Goal: Task Accomplishment & Management: Complete application form

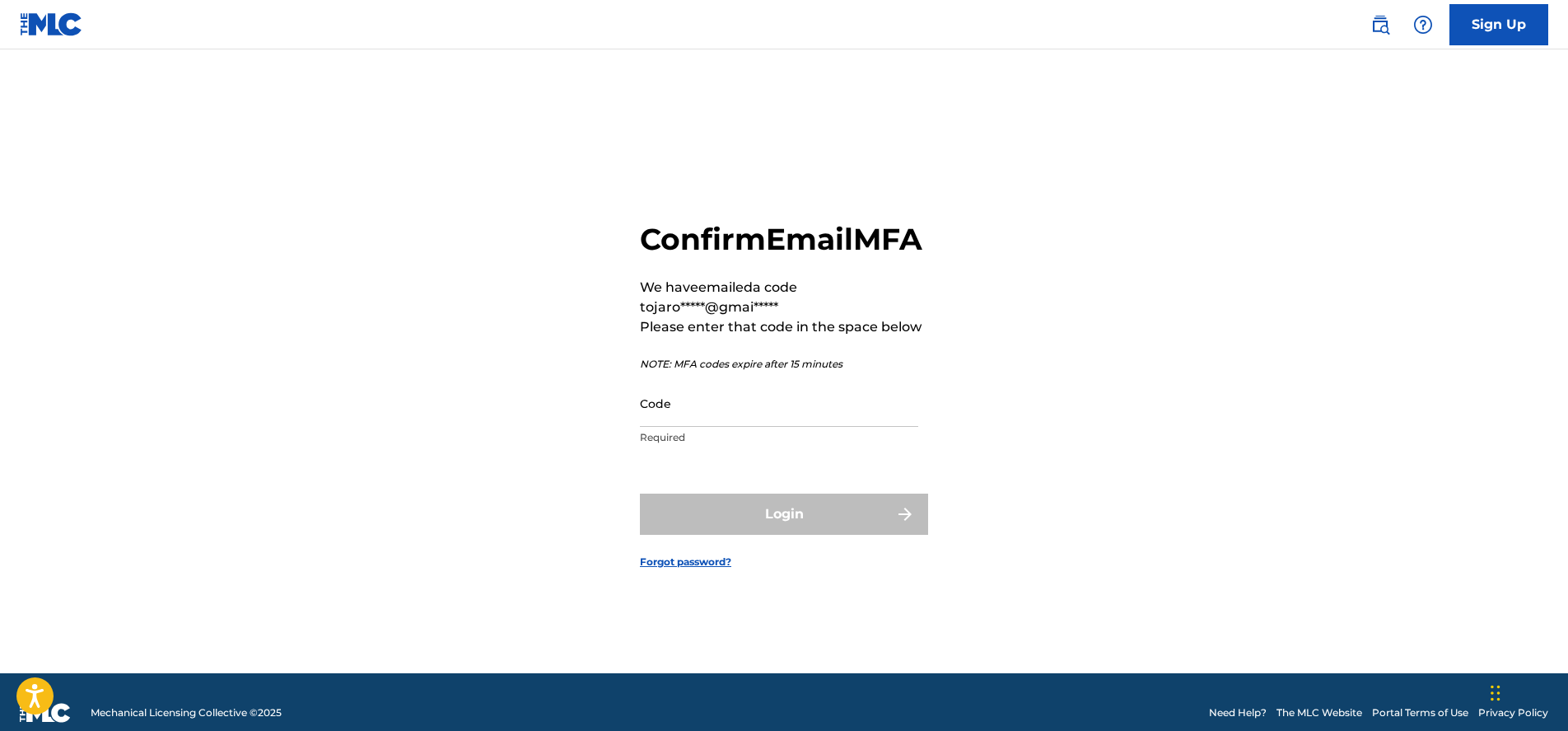
click at [664, 427] on input "Code" at bounding box center [779, 403] width 278 height 47
paste input "681426"
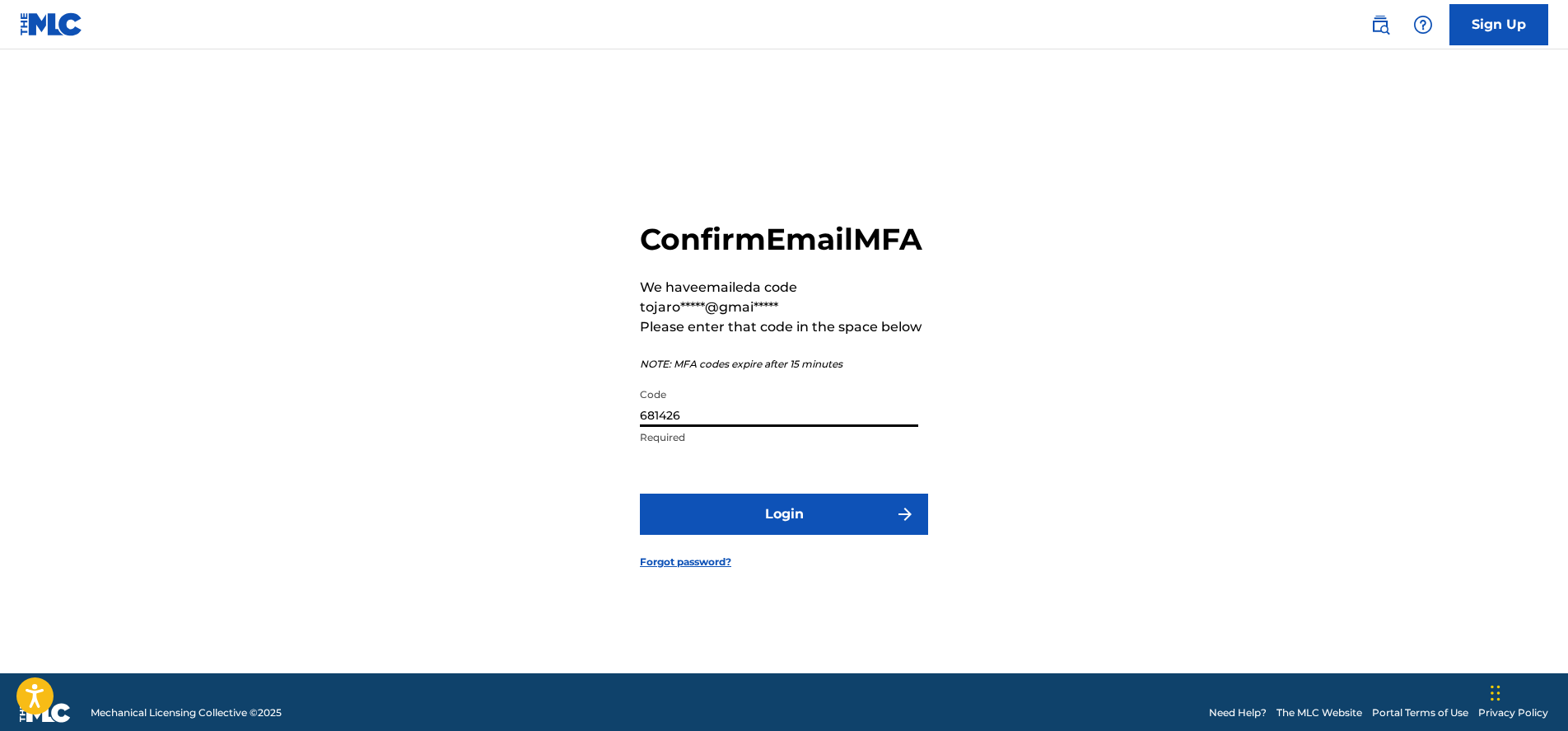
type input "681426"
click at [697, 529] on button "Login" at bounding box center [784, 514] width 288 height 41
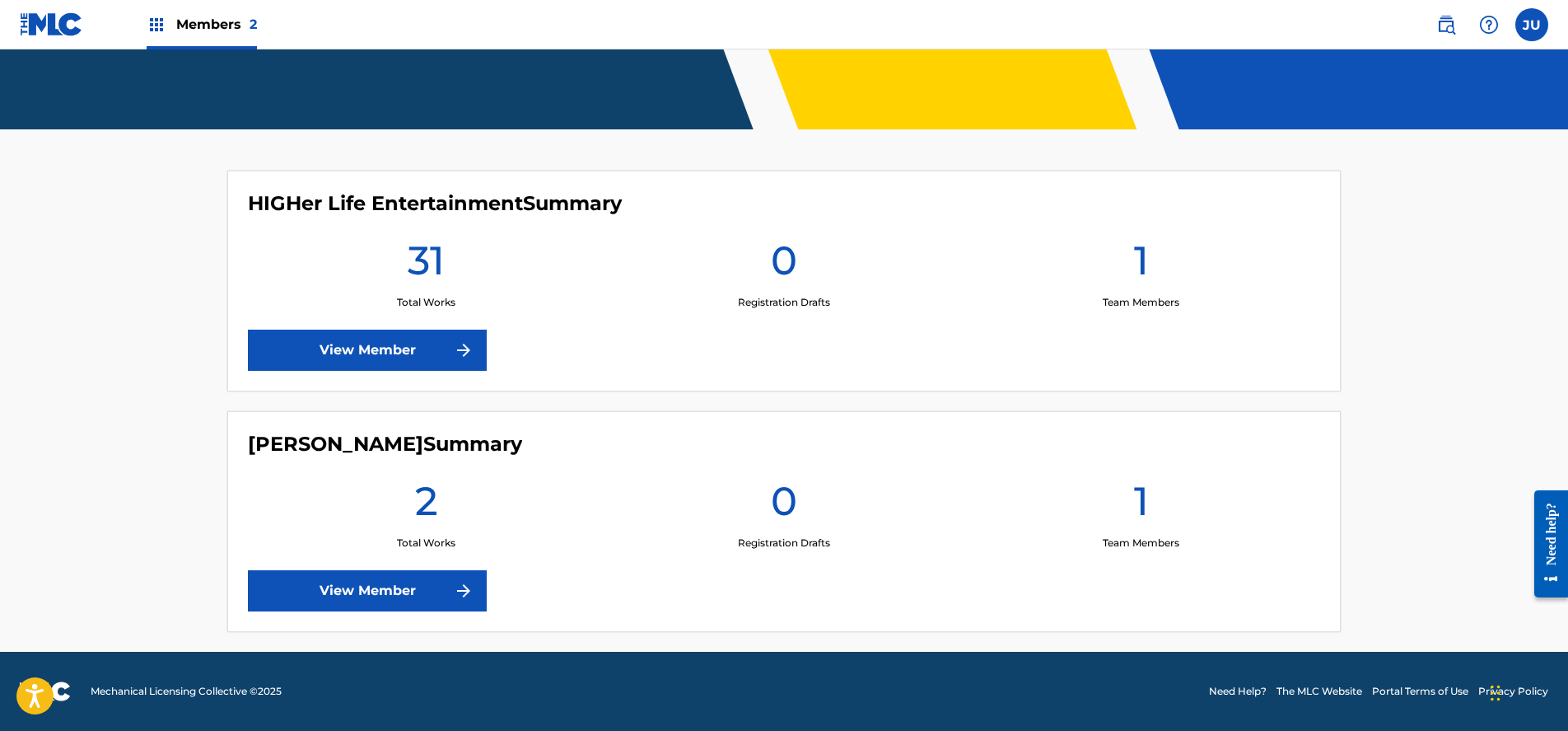
scroll to position [353, 0]
click at [407, 351] on link "View Member" at bounding box center [367, 349] width 239 height 41
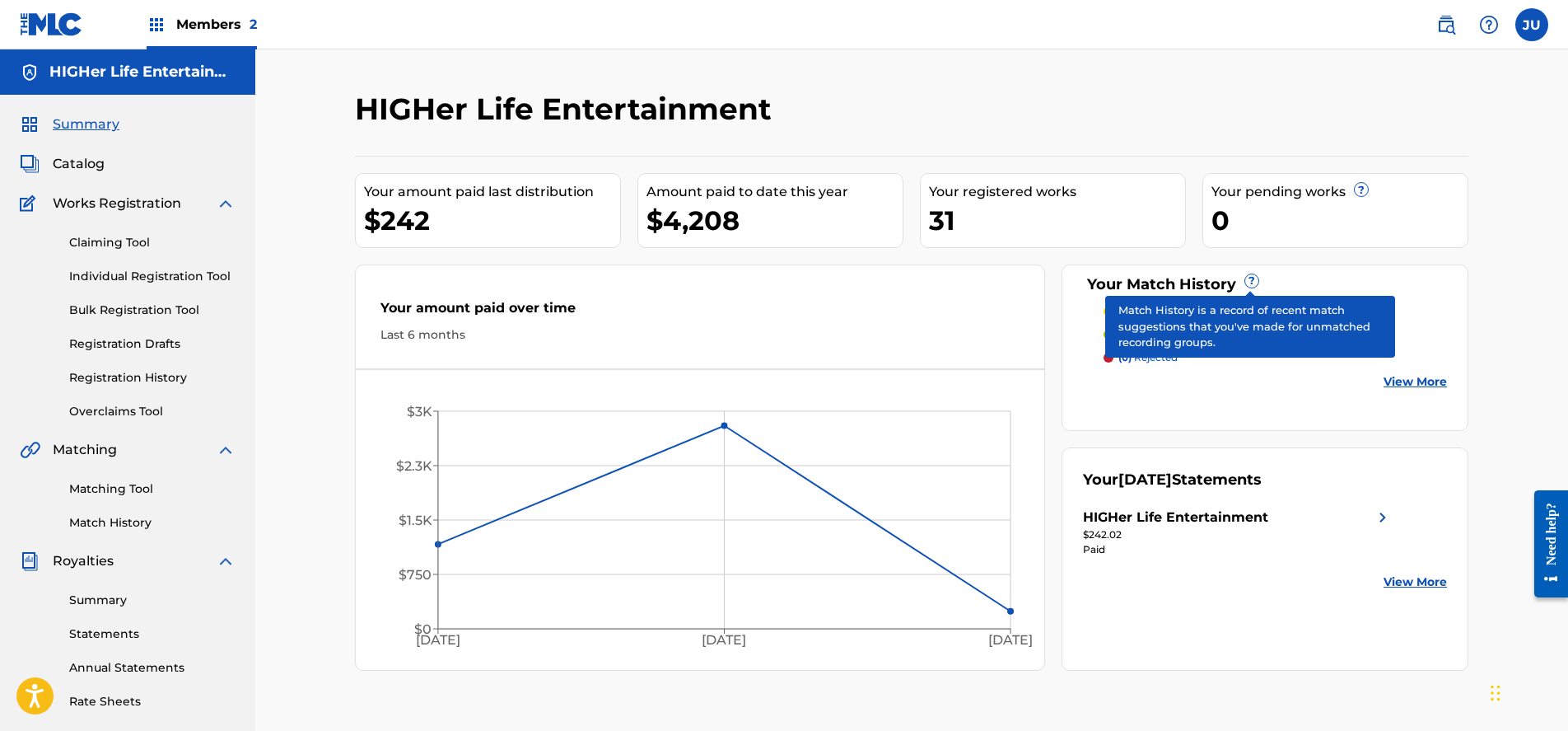
click at [1246, 283] on span "?" at bounding box center [1252, 281] width 13 height 13
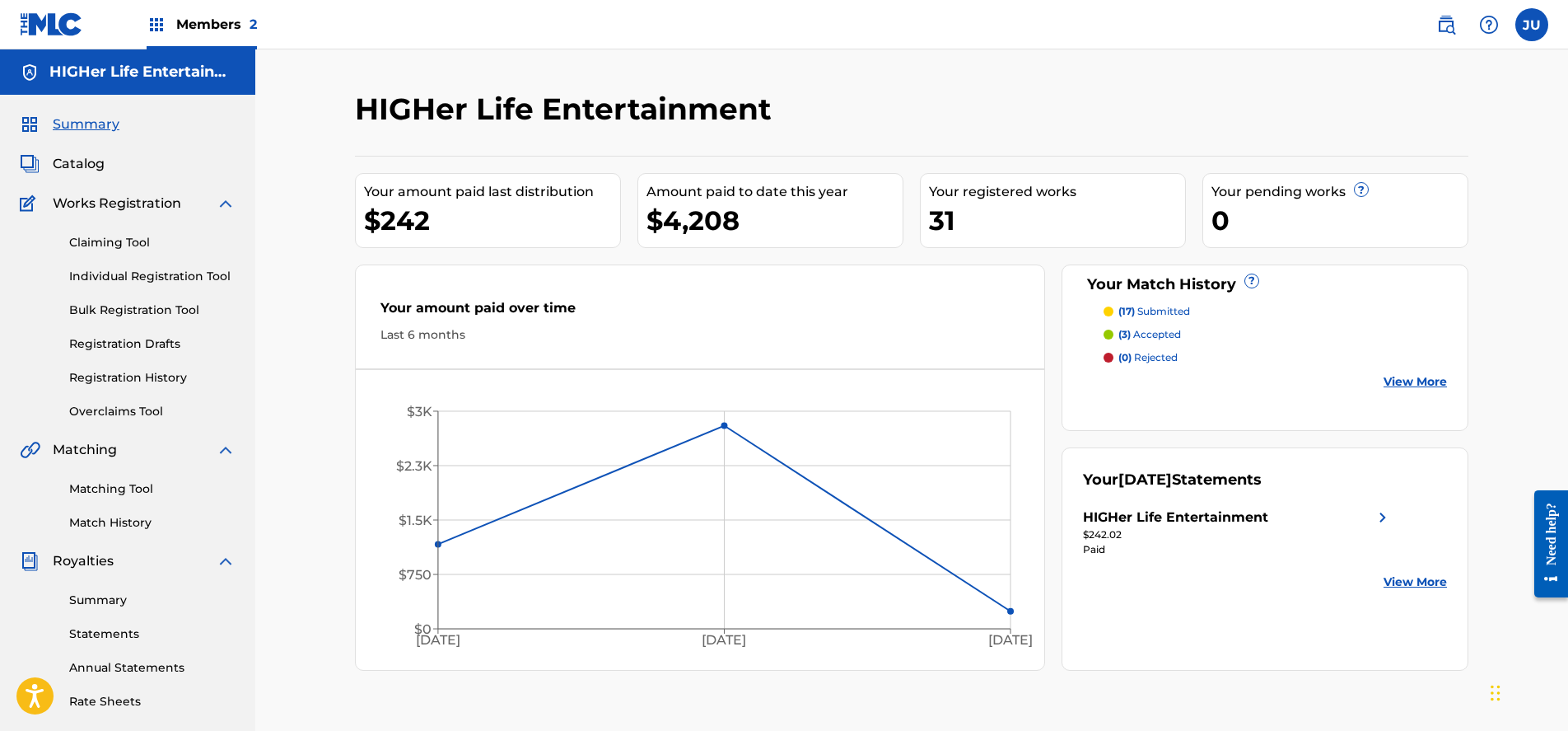
click at [1240, 261] on div "Your amount paid last distribution $242 Amount paid to date this year $4,208 Yo…" at bounding box center [912, 413] width 1114 height 515
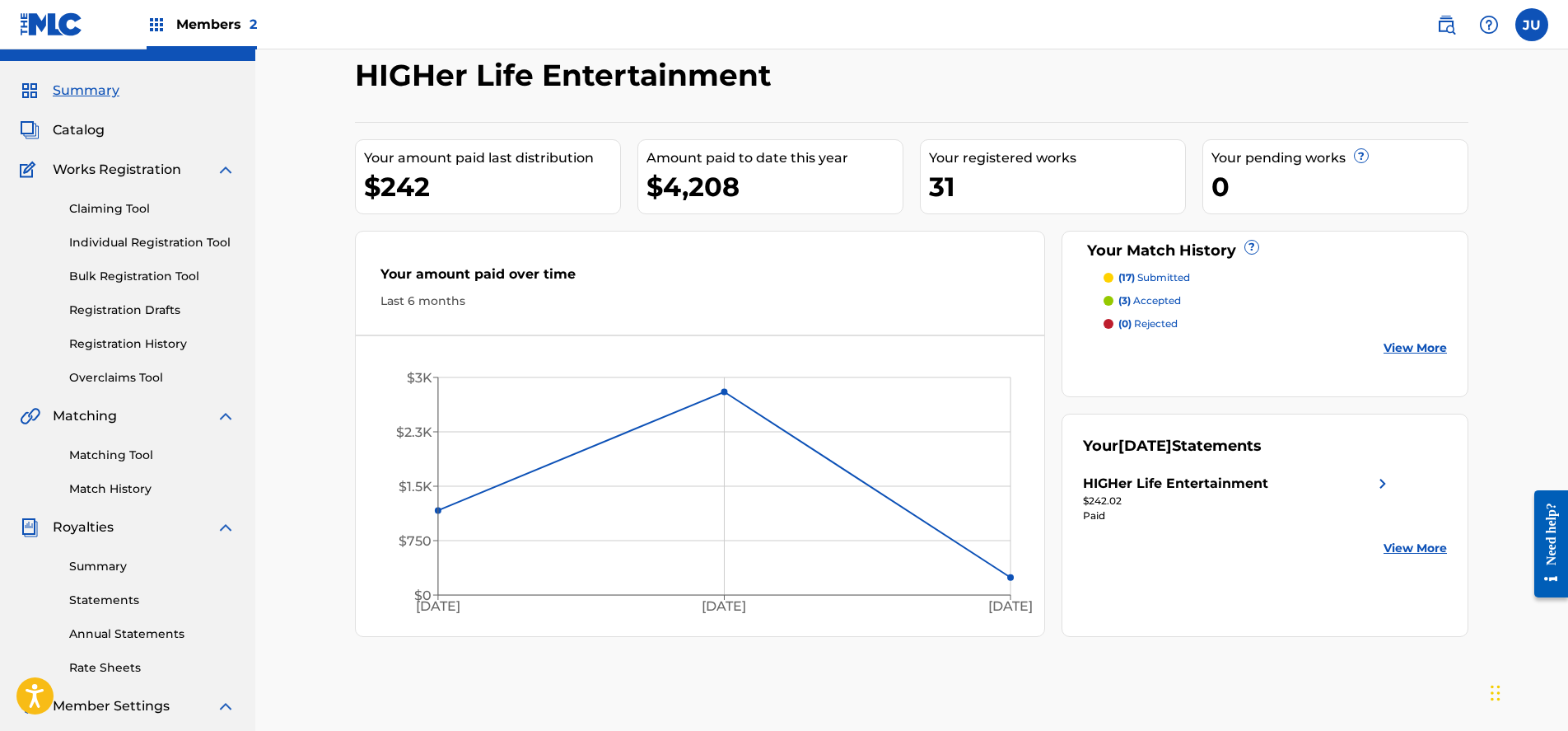
click at [120, 211] on link "Claiming Tool" at bounding box center [152, 209] width 166 height 17
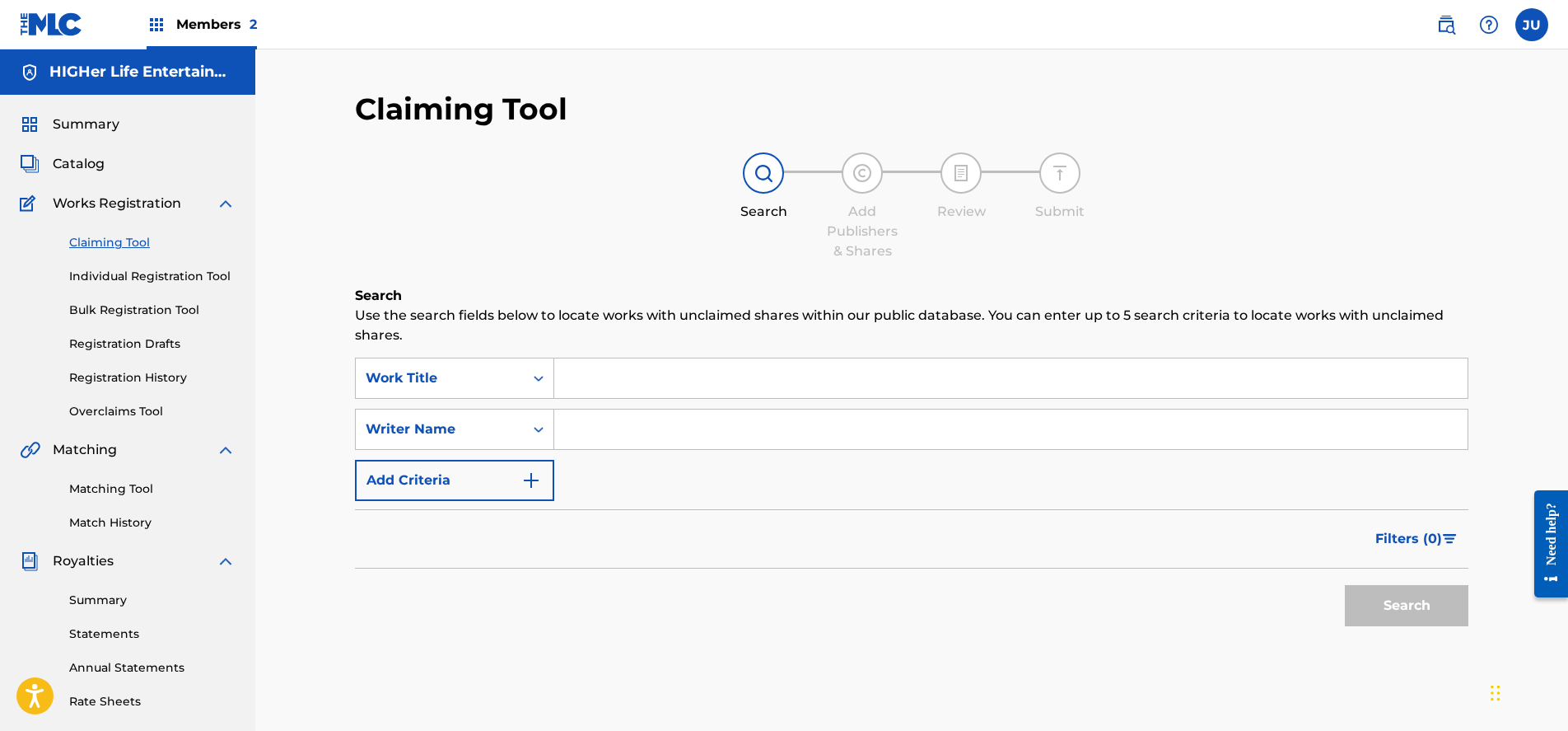
click at [698, 379] on input "Search Form" at bounding box center [1010, 378] width 914 height 39
click at [630, 431] on input "Search Form" at bounding box center [1010, 429] width 914 height 39
click at [581, 441] on input "Search Form" at bounding box center [1010, 429] width 914 height 39
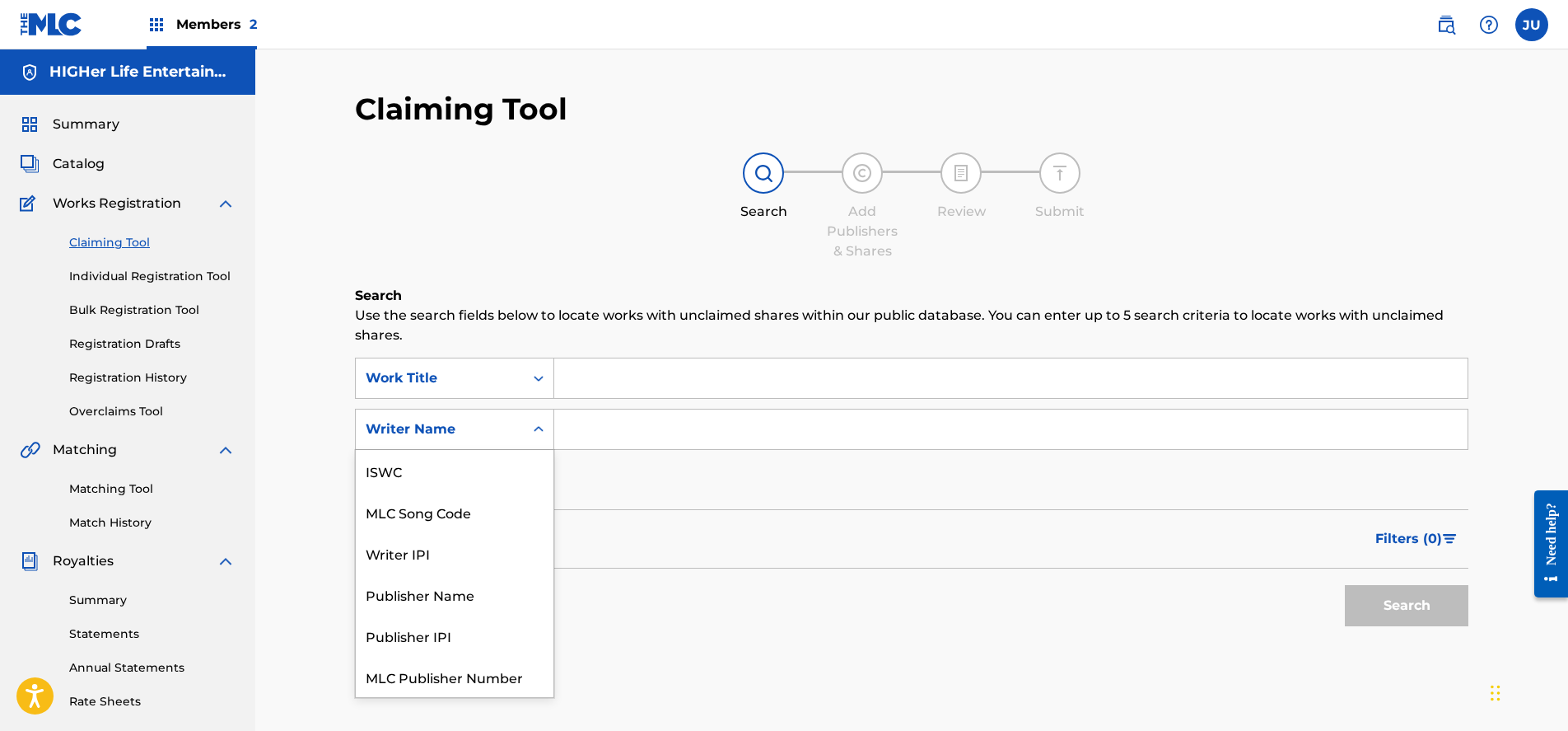
click at [540, 447] on div "Search Form" at bounding box center [539, 429] width 30 height 39
click at [539, 439] on div "Search Form" at bounding box center [539, 429] width 30 height 30
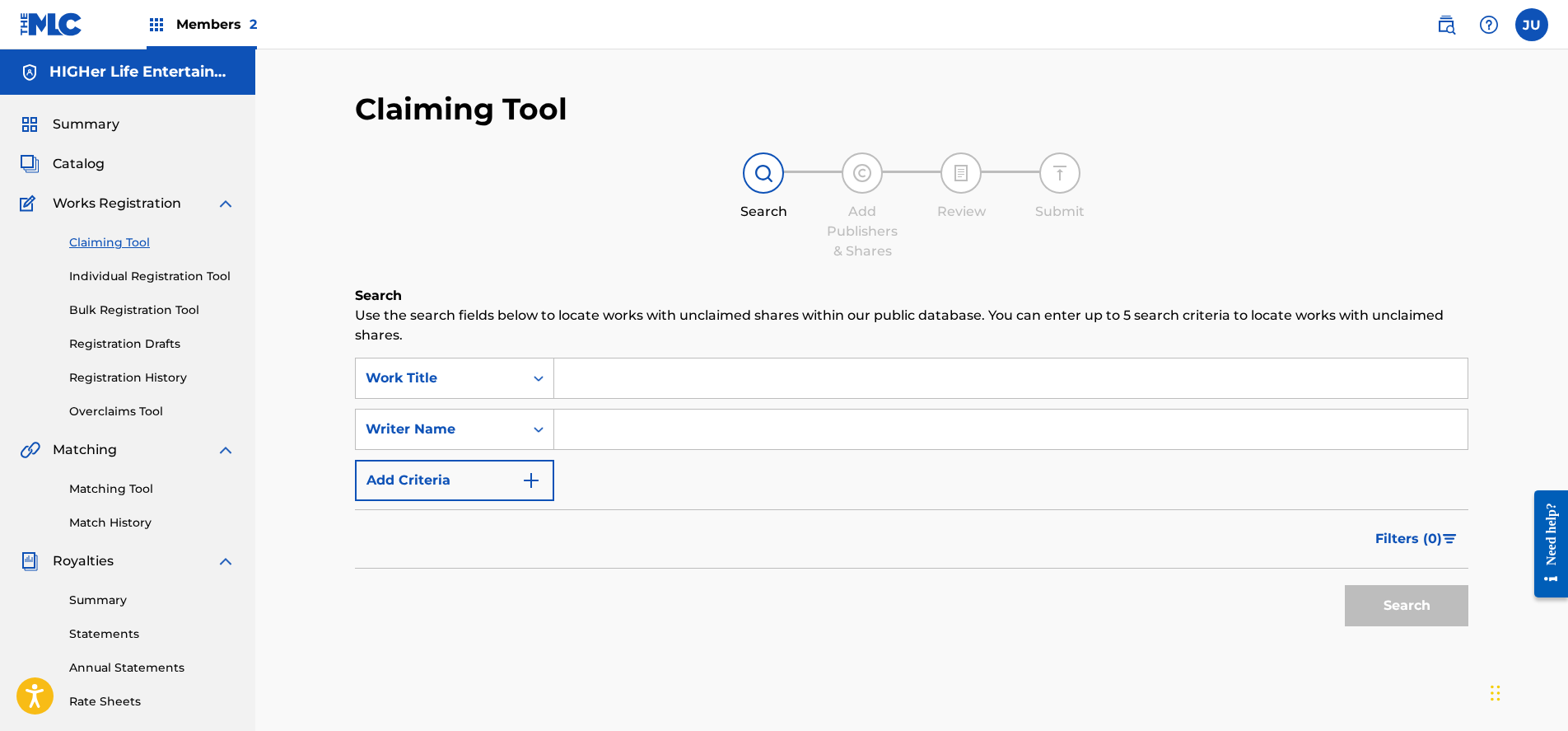
click at [539, 439] on div "Search Form" at bounding box center [539, 429] width 30 height 30
drag, startPoint x: 643, startPoint y: 475, endPoint x: 597, endPoint y: 466, distance: 46.9
click at [643, 475] on div "SearchWithCriteria037f1183-dbd1-44f7-8fde-15e71a9ea746 Work Title SearchWithCri…" at bounding box center [912, 430] width 1114 height 144
click at [541, 435] on icon "Search Form" at bounding box center [538, 429] width 16 height 16
click at [619, 498] on div "SearchWithCriteria037f1183-dbd1-44f7-8fde-15e71a9ea746 Work Title SearchWithCri…" at bounding box center [912, 430] width 1114 height 144
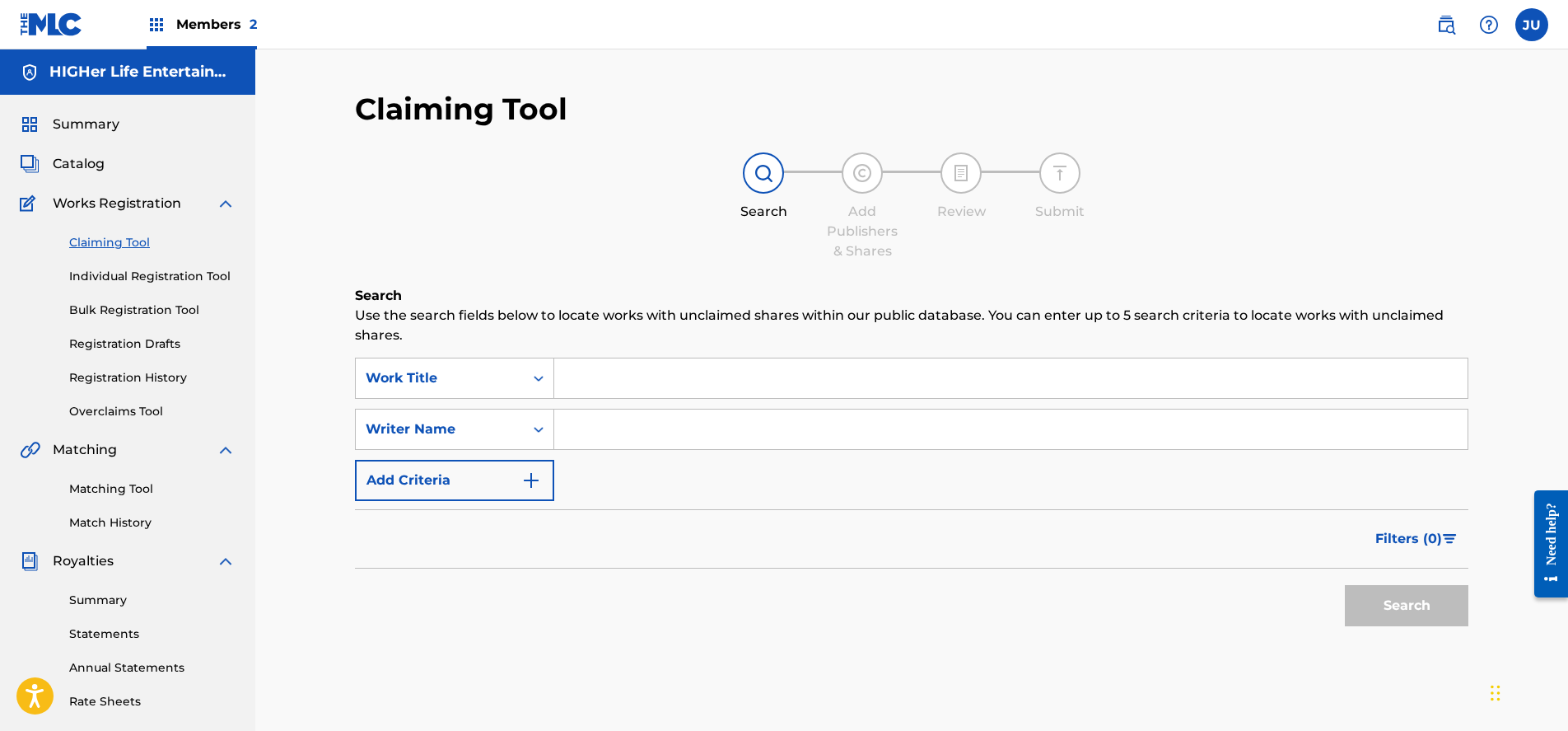
click at [613, 447] on input "Search Form" at bounding box center [1010, 429] width 914 height 39
click at [702, 435] on input "Search Form" at bounding box center [1010, 429] width 914 height 39
click at [523, 430] on div "Writer Name" at bounding box center [440, 429] width 168 height 32
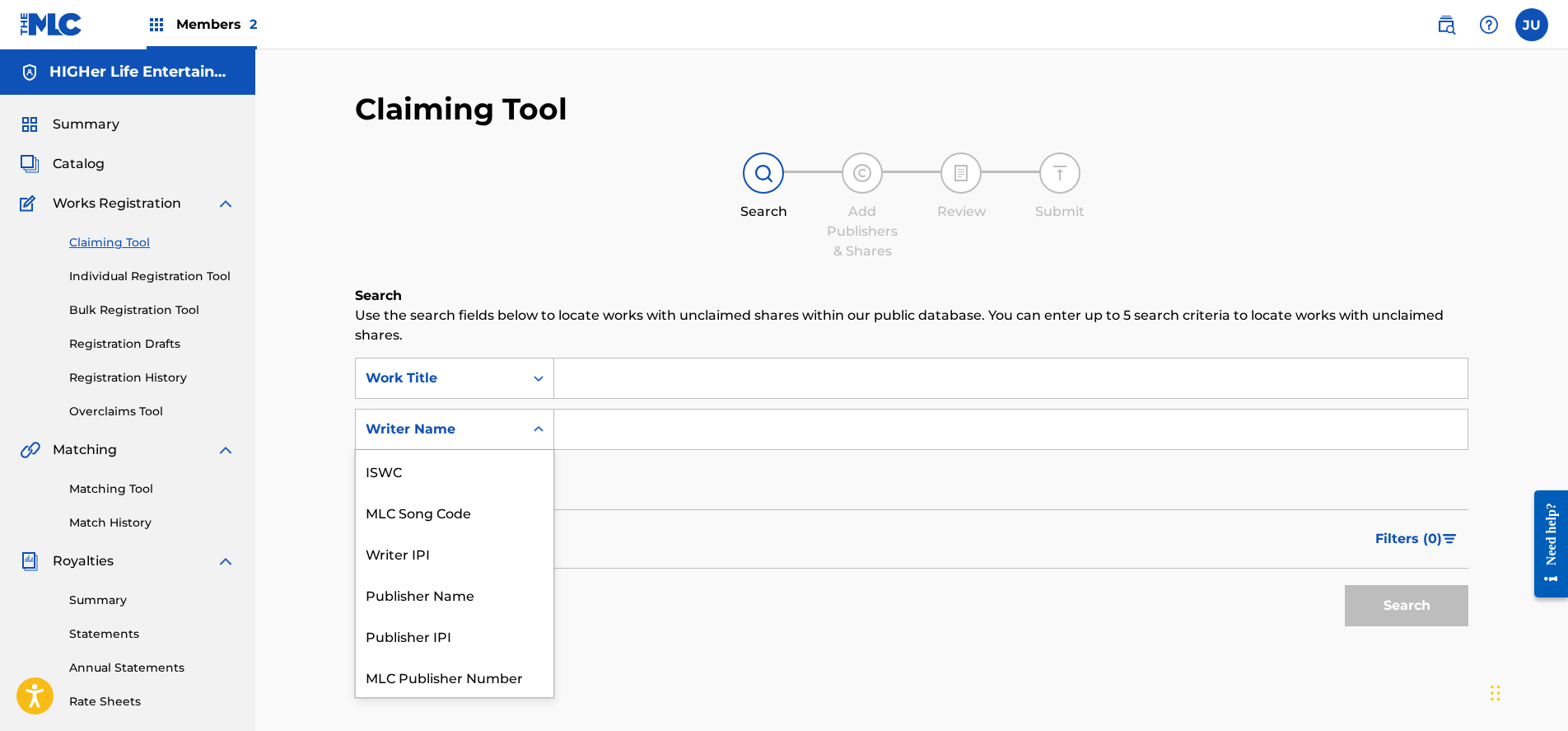
scroll to position [41, 0]
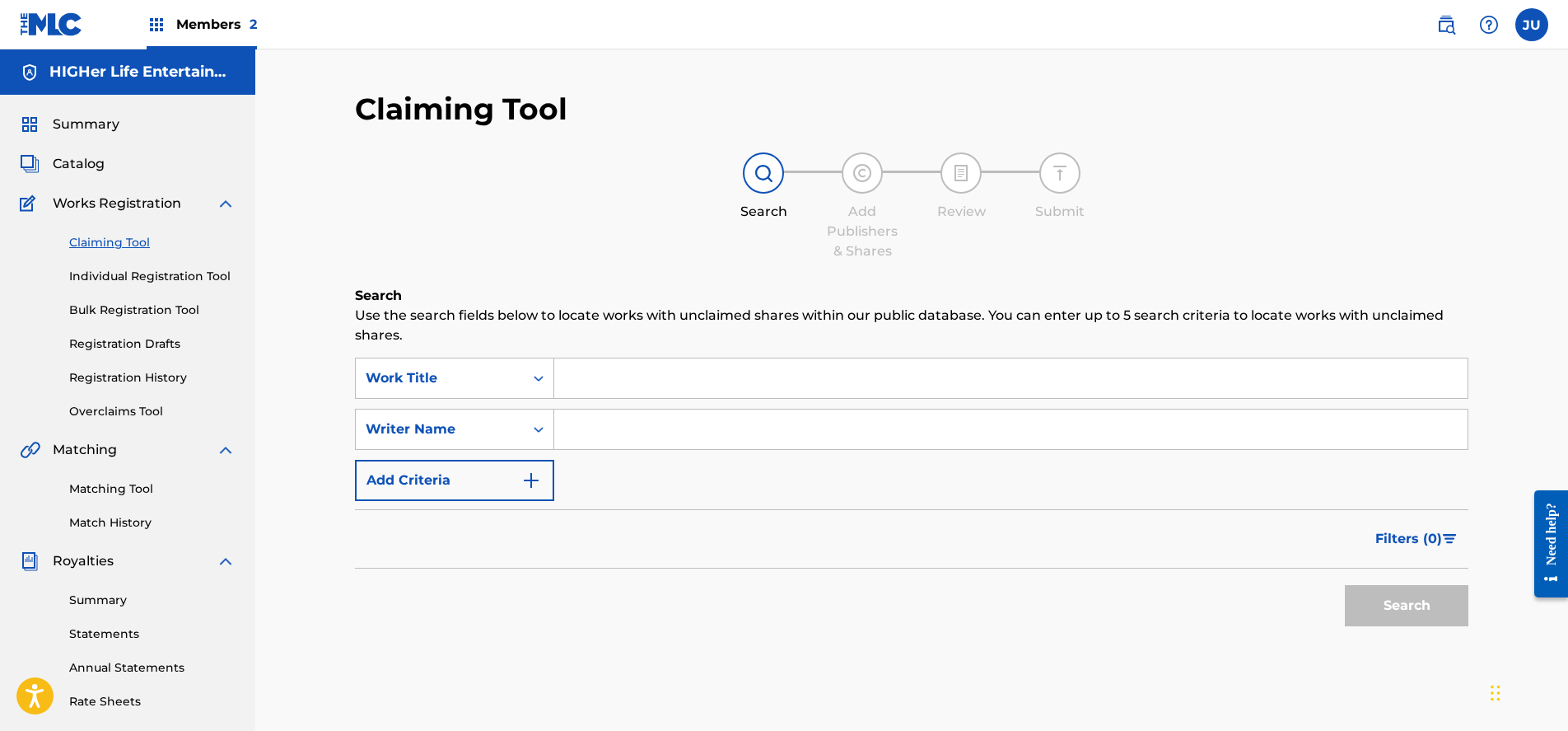
click at [691, 505] on form "SearchWithCriteria037f1183-dbd1-44f7-8fde-15e71a9ea746 Work Title SearchWithCri…" at bounding box center [912, 496] width 1114 height 277
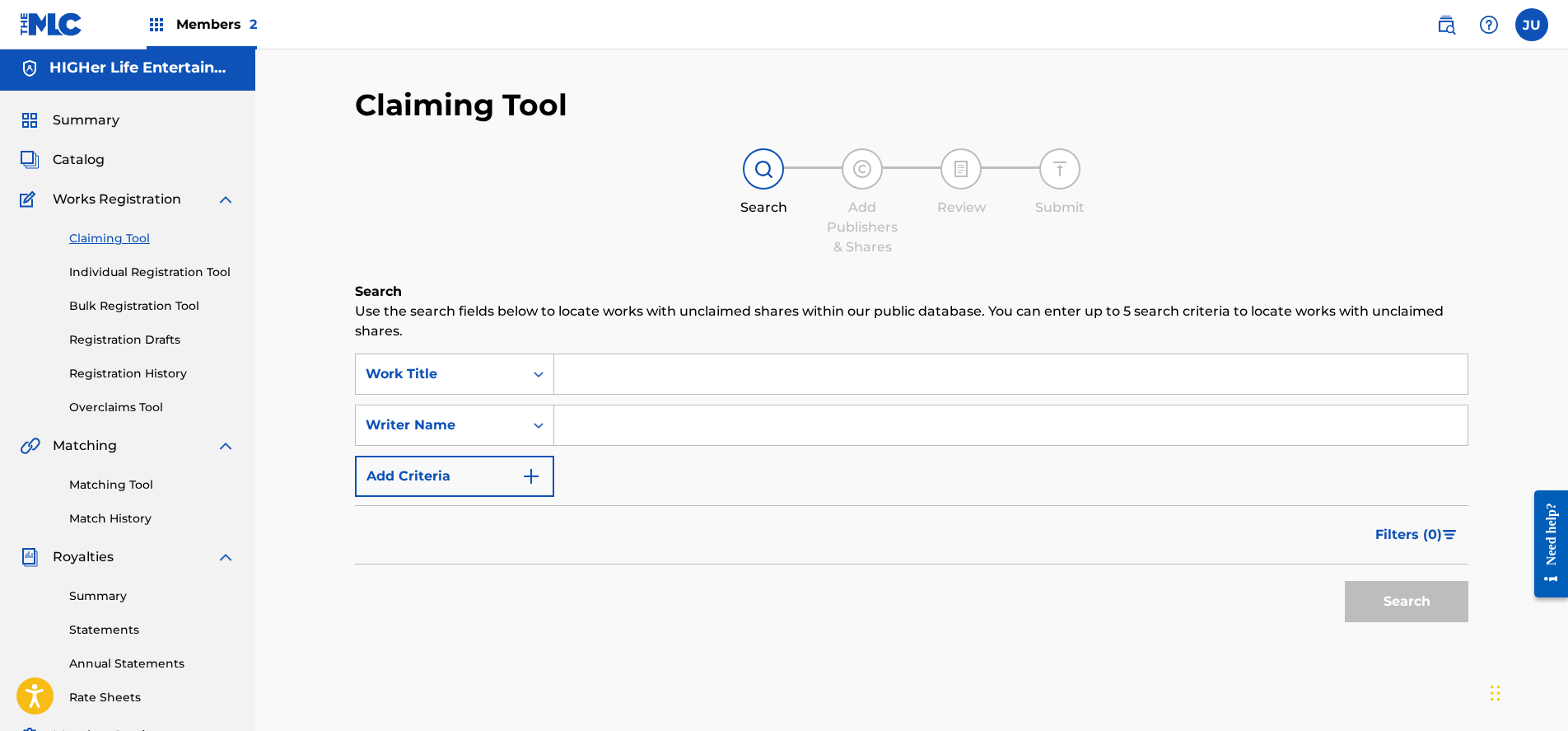
click at [615, 439] on input "Search Form" at bounding box center [1010, 425] width 914 height 39
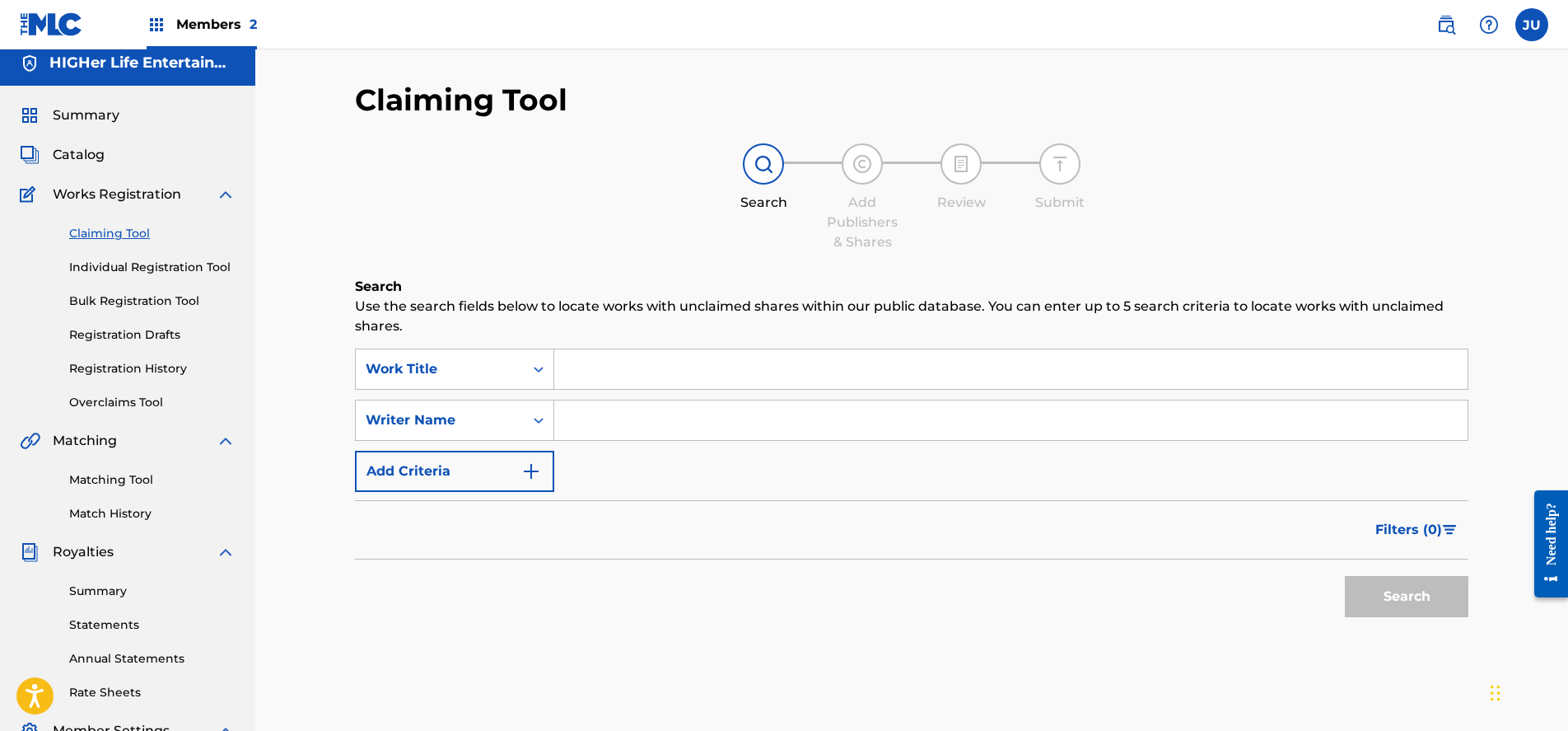
type input "H"
type input "[PERSON_NAME]"
click at [638, 371] on input "Search Form" at bounding box center [1010, 368] width 914 height 39
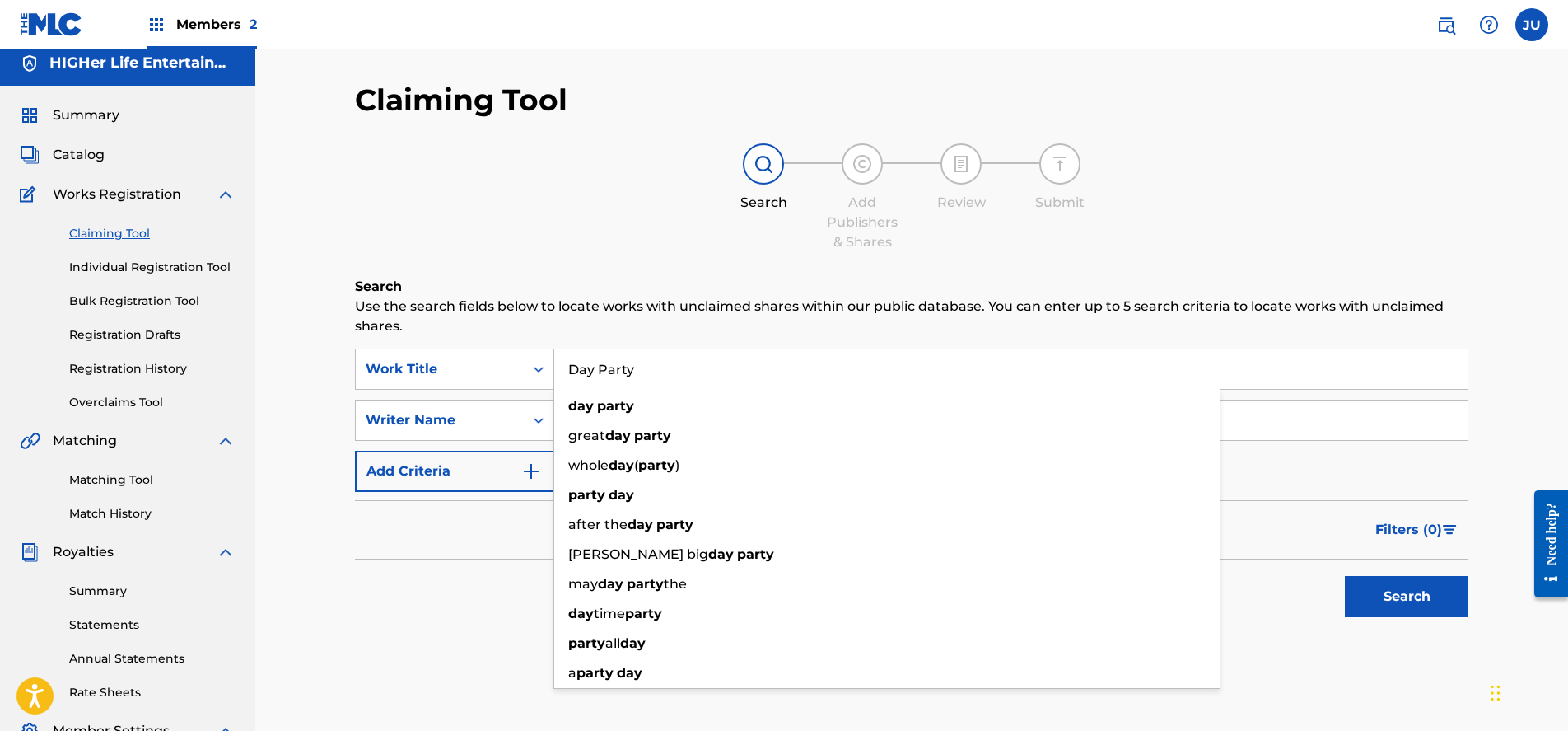
type input "Day Party"
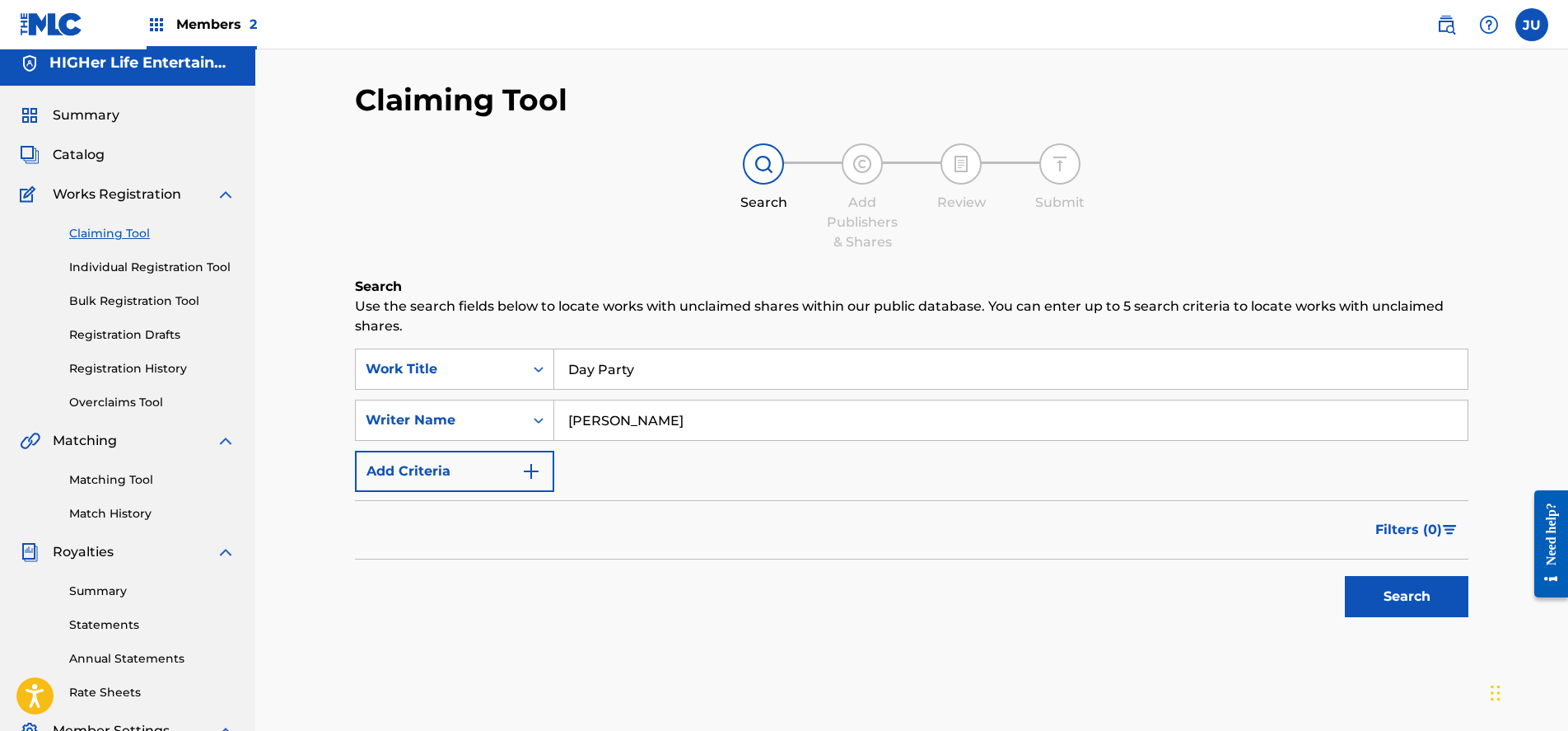
click at [1368, 584] on button "Search" at bounding box center [1406, 596] width 123 height 41
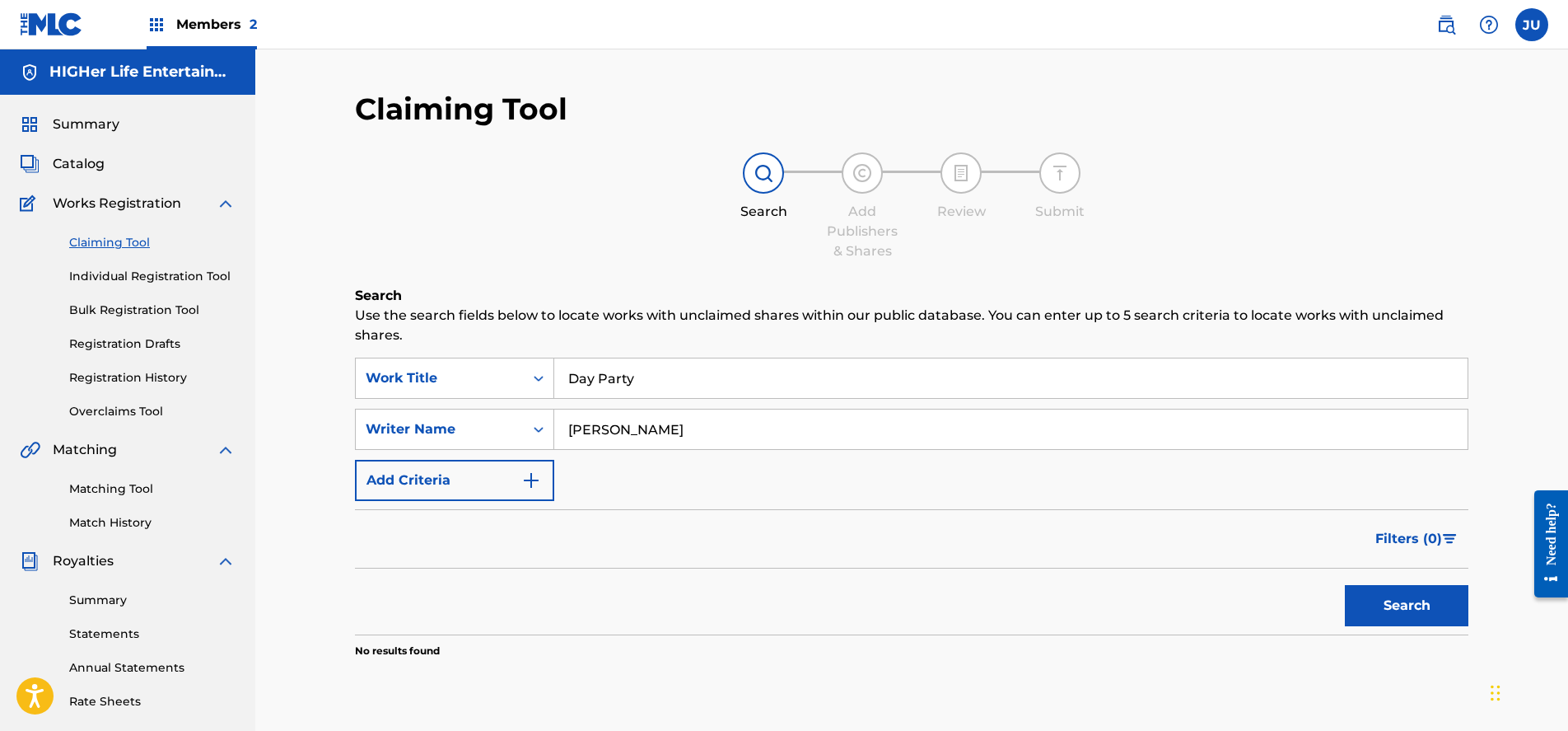
scroll to position [0, 0]
click at [1402, 605] on button "Search" at bounding box center [1406, 605] width 123 height 41
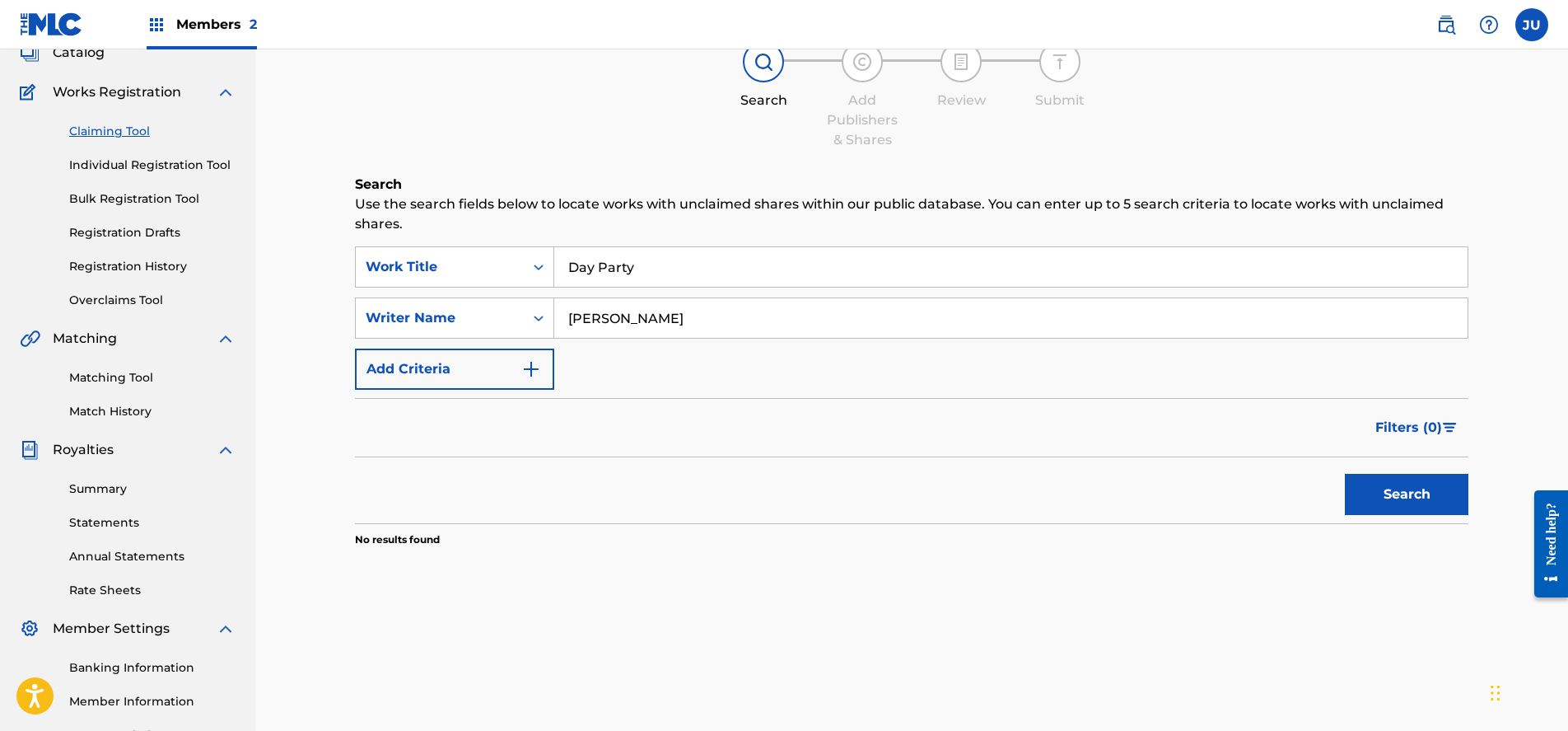
scroll to position [110, 0]
click at [161, 233] on link "Registration Drafts" at bounding box center [152, 233] width 166 height 17
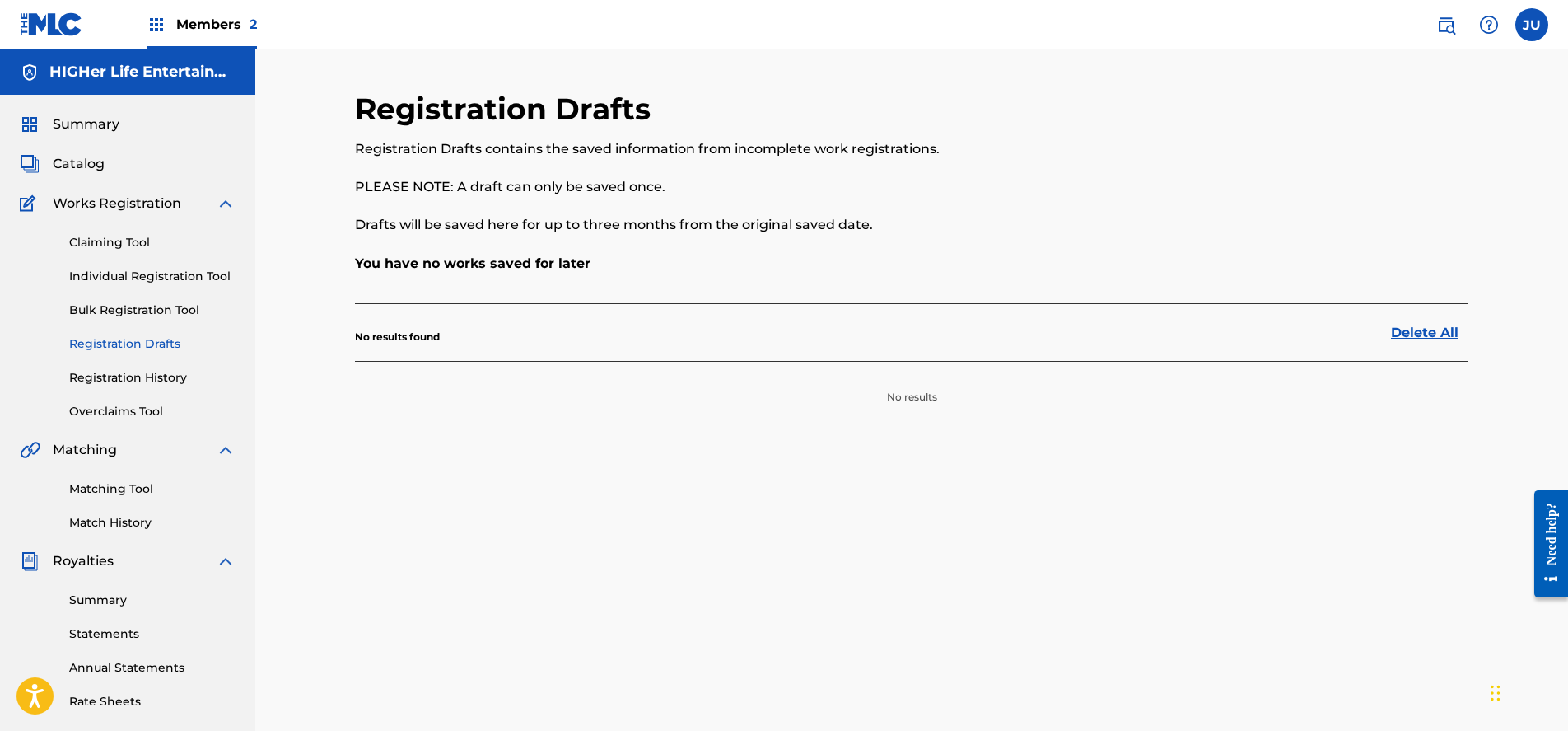
click at [141, 279] on link "Individual Registration Tool" at bounding box center [152, 277] width 166 height 17
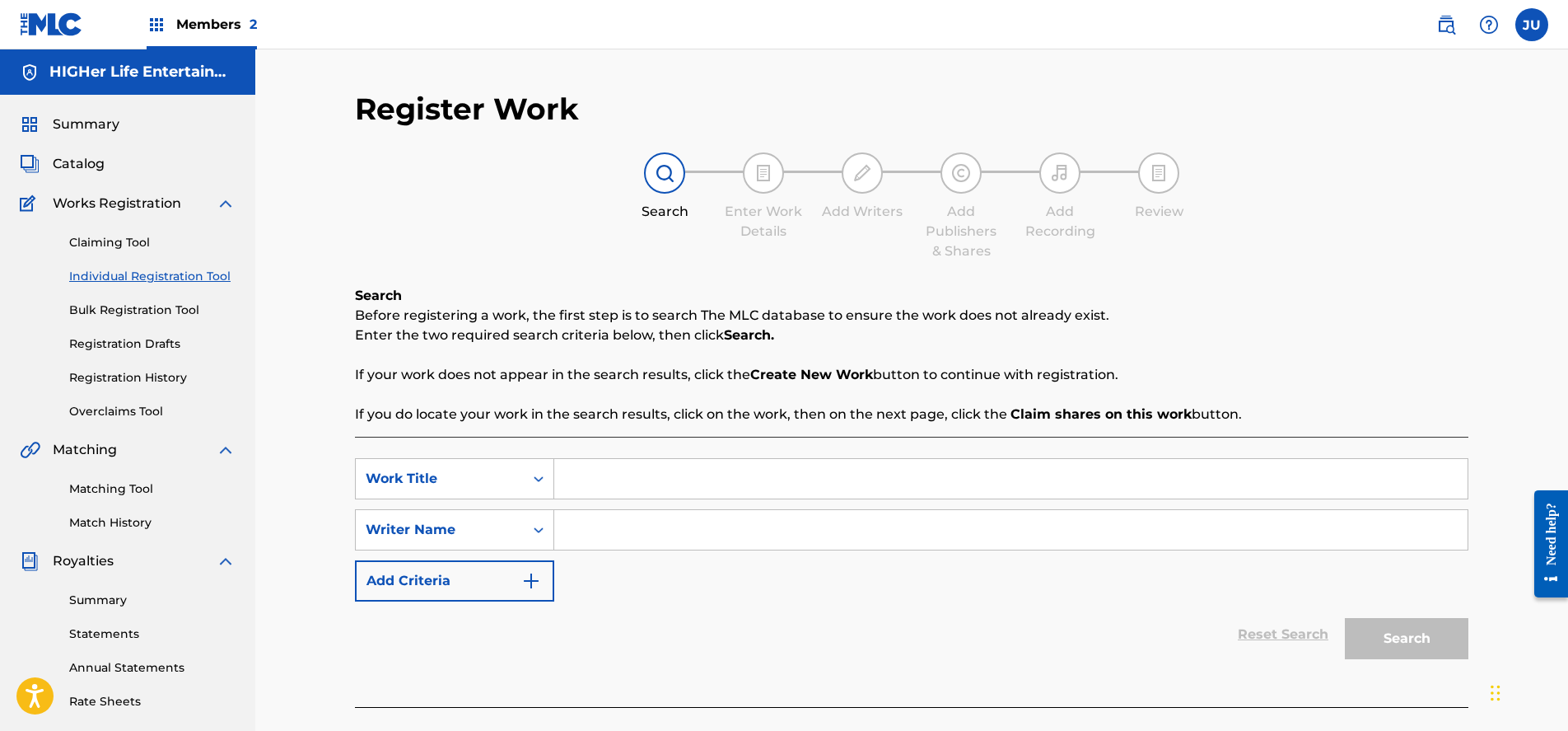
click at [602, 495] on input "Search Form" at bounding box center [1010, 478] width 914 height 39
type input "Day Party"
click at [637, 536] on input "Search Form" at bounding box center [1010, 529] width 914 height 39
type input "[PERSON_NAME]"
click at [1406, 638] on button "Search" at bounding box center [1406, 638] width 123 height 41
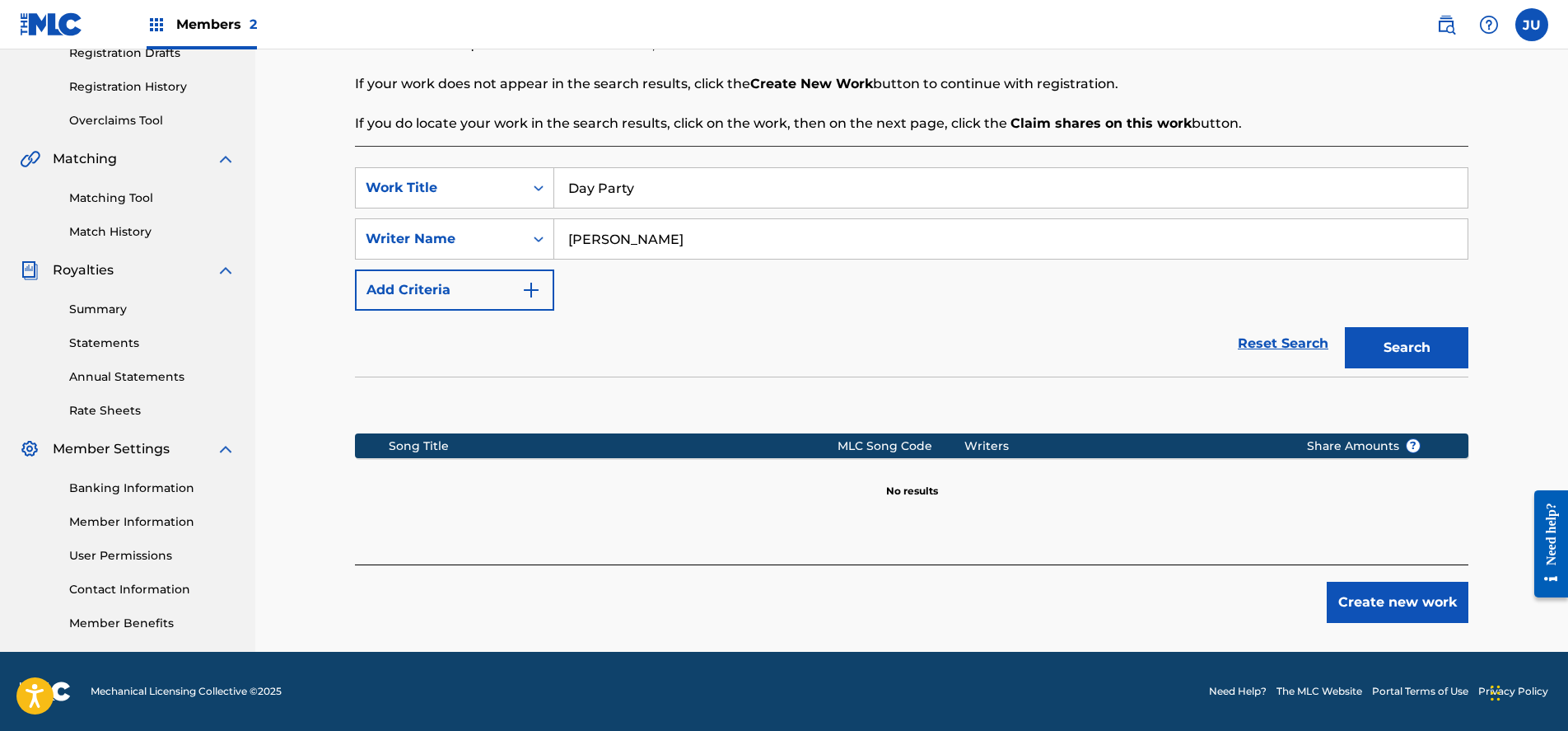
scroll to position [291, 0]
click at [1395, 616] on button "Create new work" at bounding box center [1398, 602] width 142 height 41
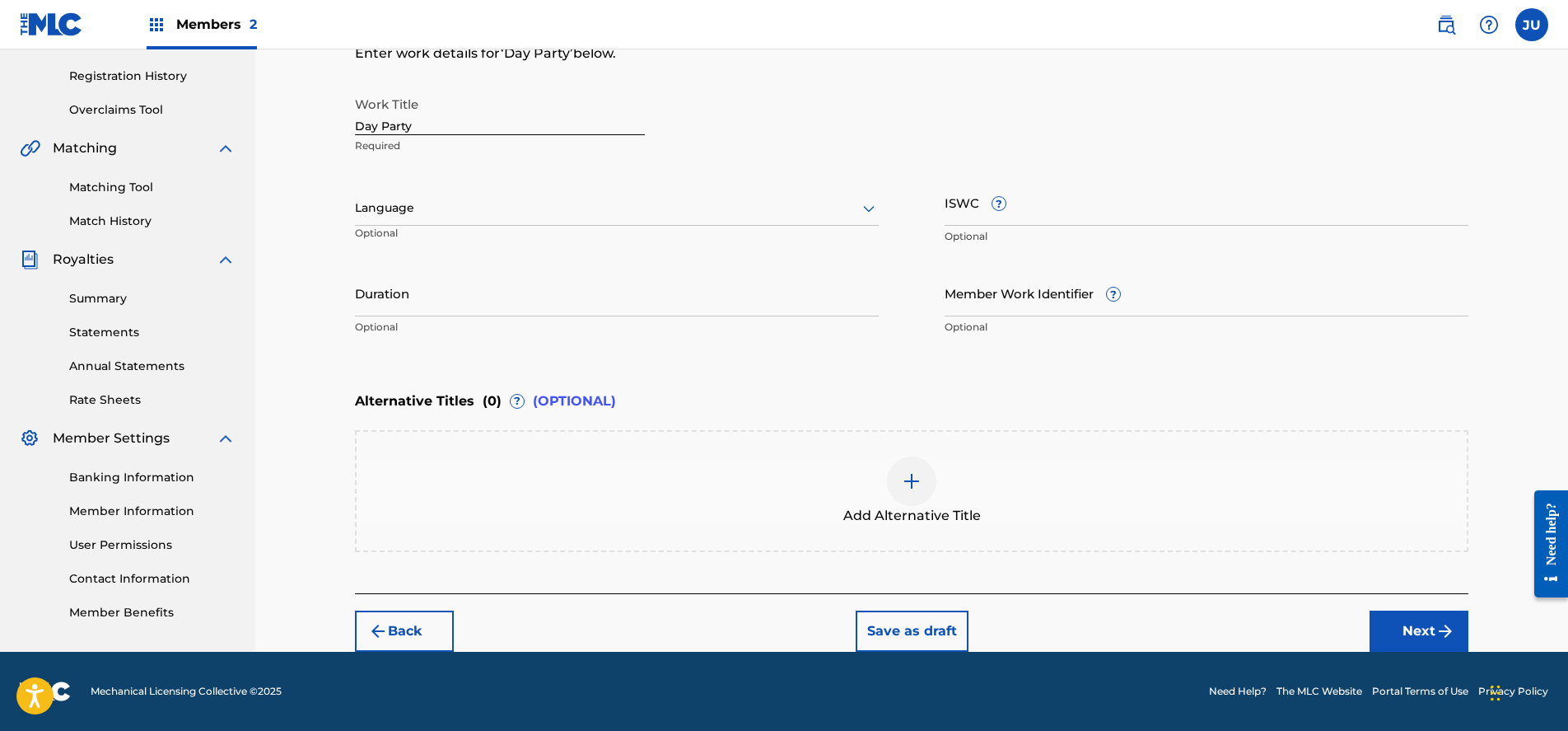
scroll to position [301, 0]
click at [1398, 623] on button "Next" at bounding box center [1419, 631] width 99 height 41
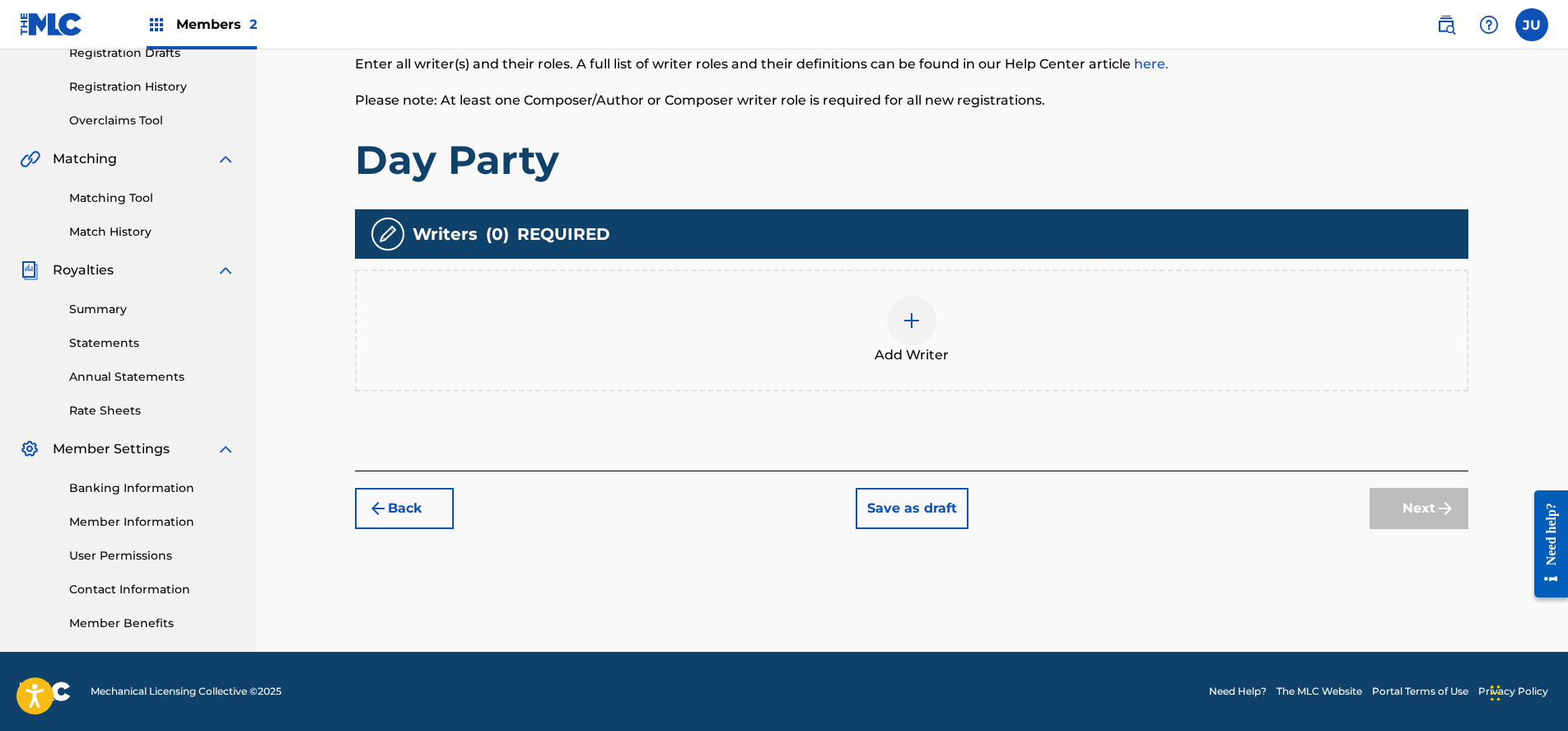
scroll to position [291, 0]
click at [907, 333] on div at bounding box center [912, 321] width 50 height 50
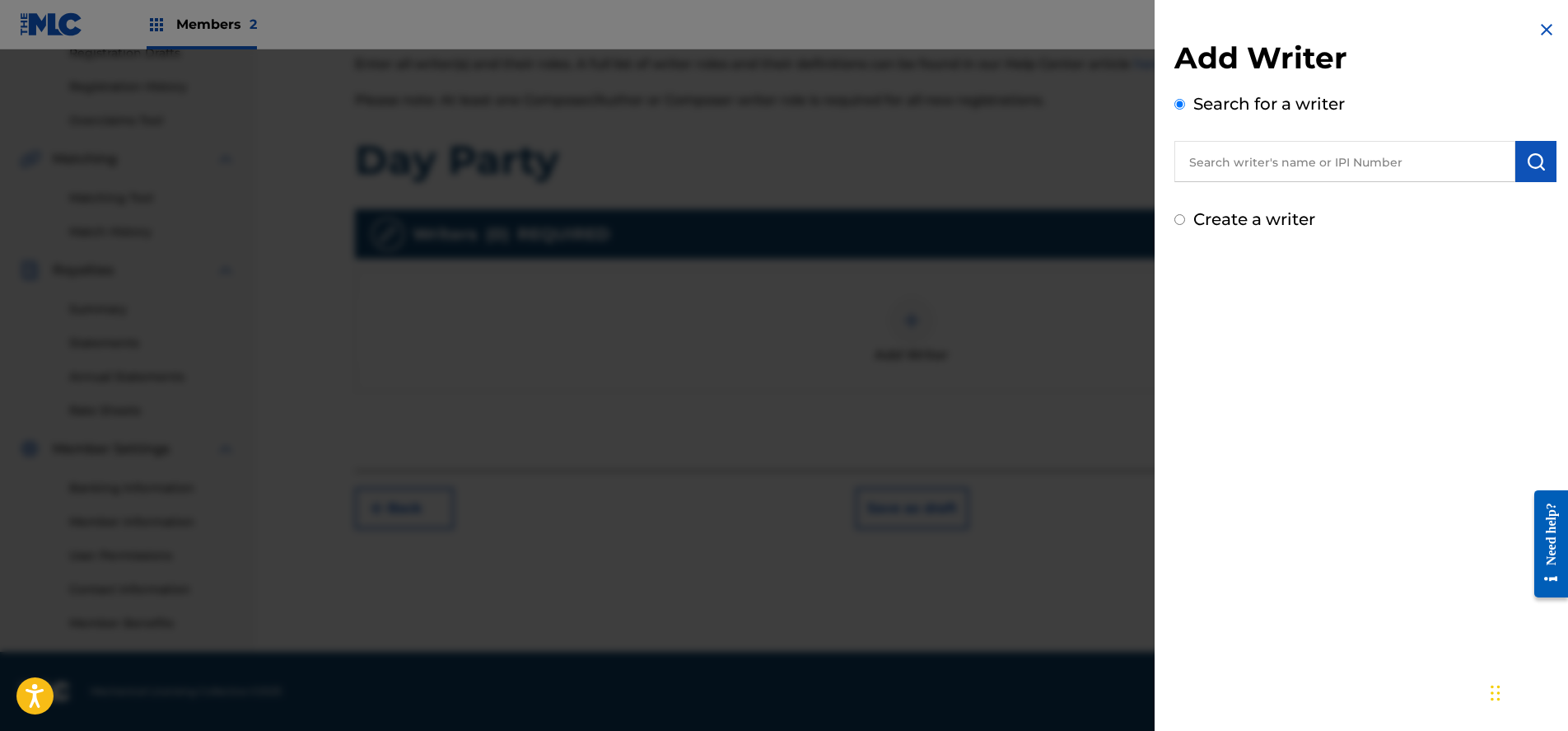
click at [1187, 218] on div "Create a writer" at bounding box center [1365, 219] width 382 height 25
click at [1182, 222] on input "Create a writer" at bounding box center [1180, 219] width 11 height 11
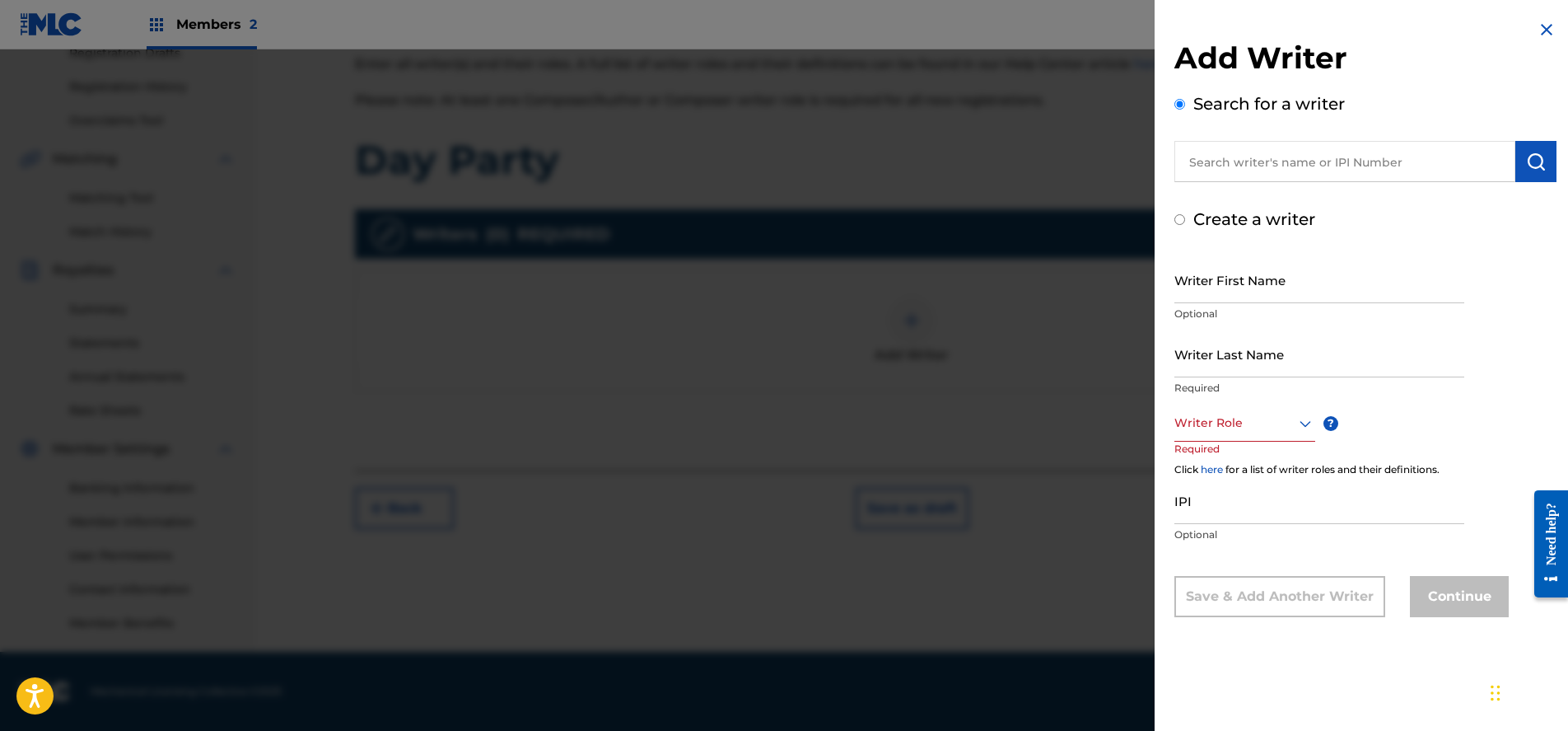
radio input "false"
radio input "true"
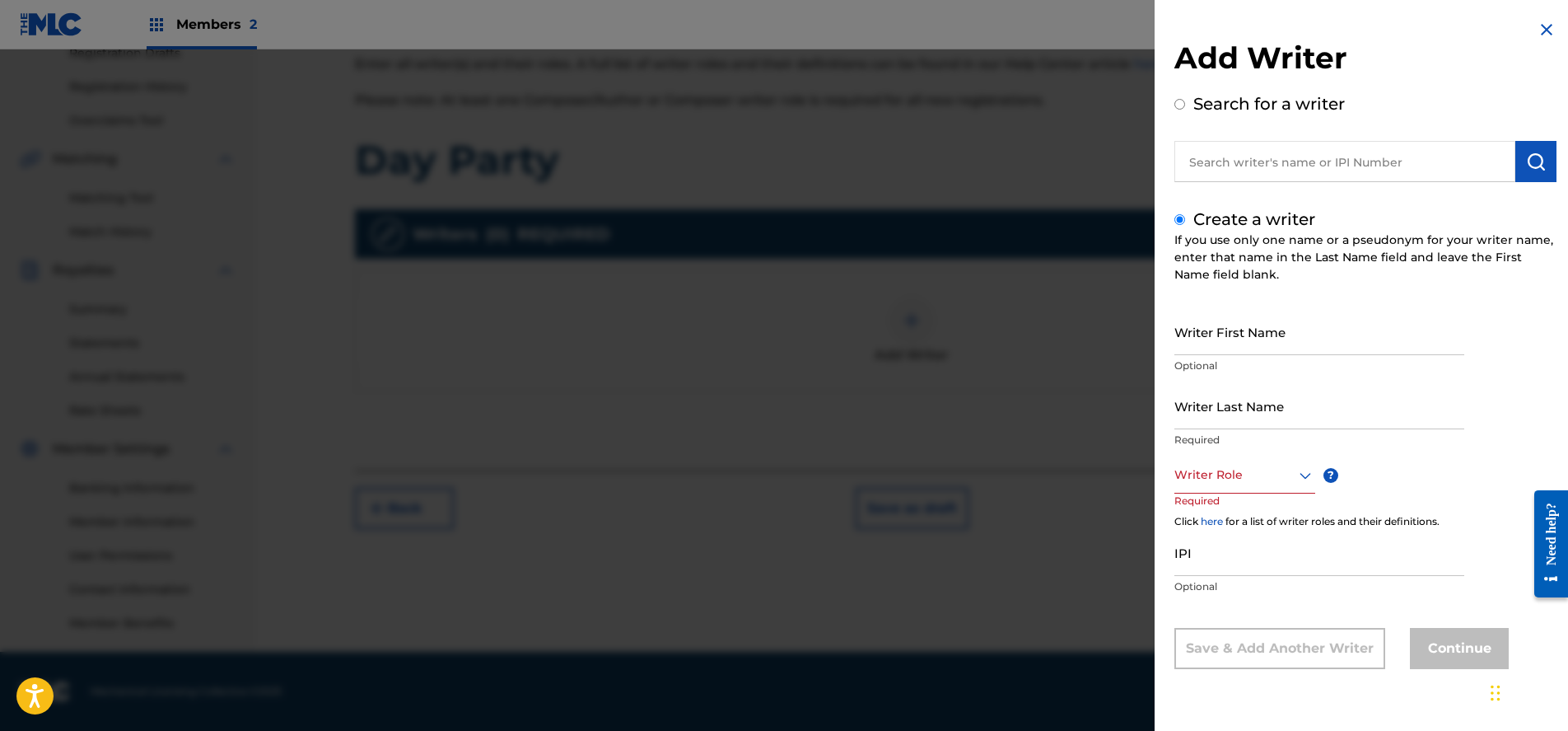
click at [1252, 177] on input "text" at bounding box center [1345, 161] width 341 height 41
radio input "true"
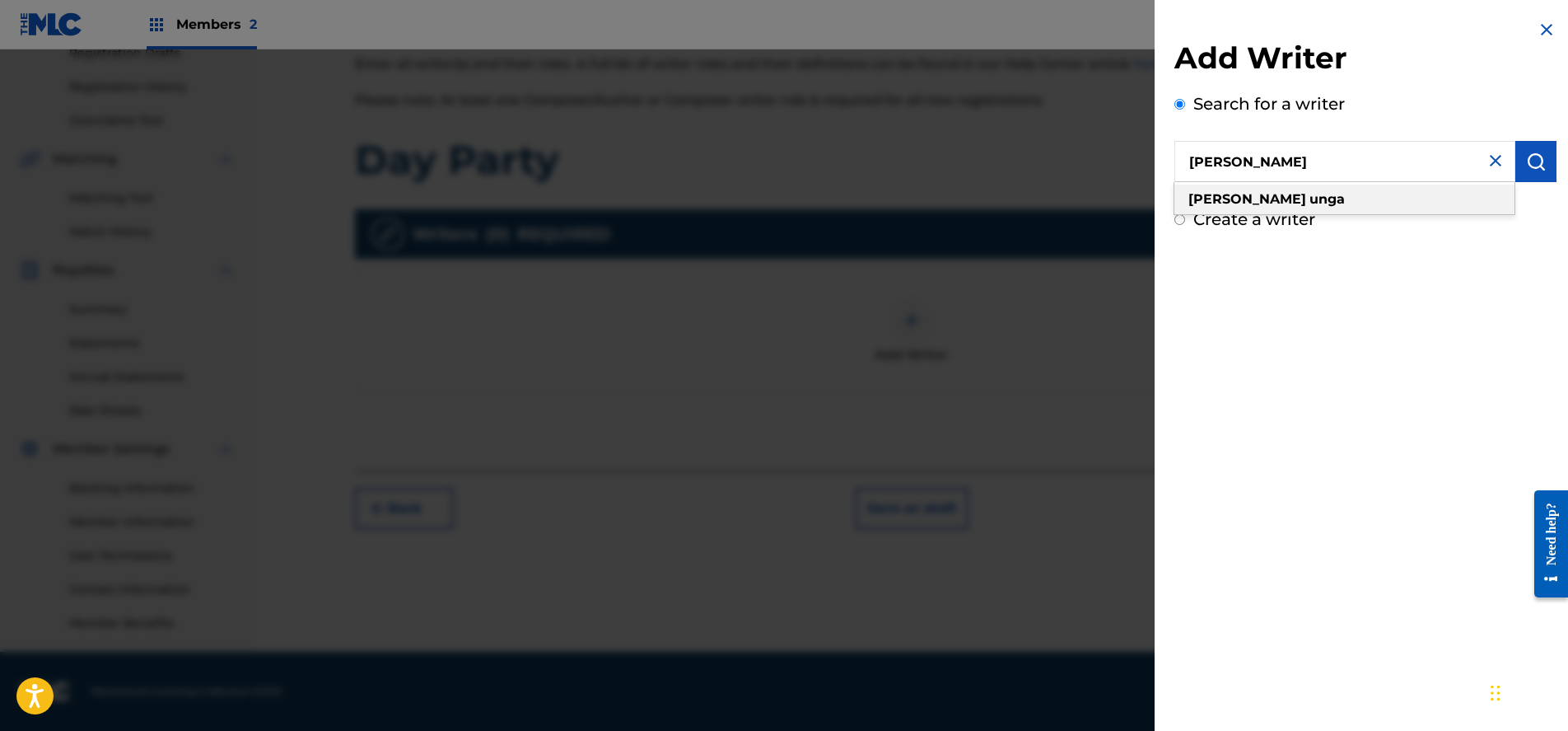
click at [1310, 206] on strong "unga" at bounding box center [1327, 199] width 35 height 15
type input "[PERSON_NAME]"
click at [1528, 165] on img "submit" at bounding box center [1535, 161] width 20 height 20
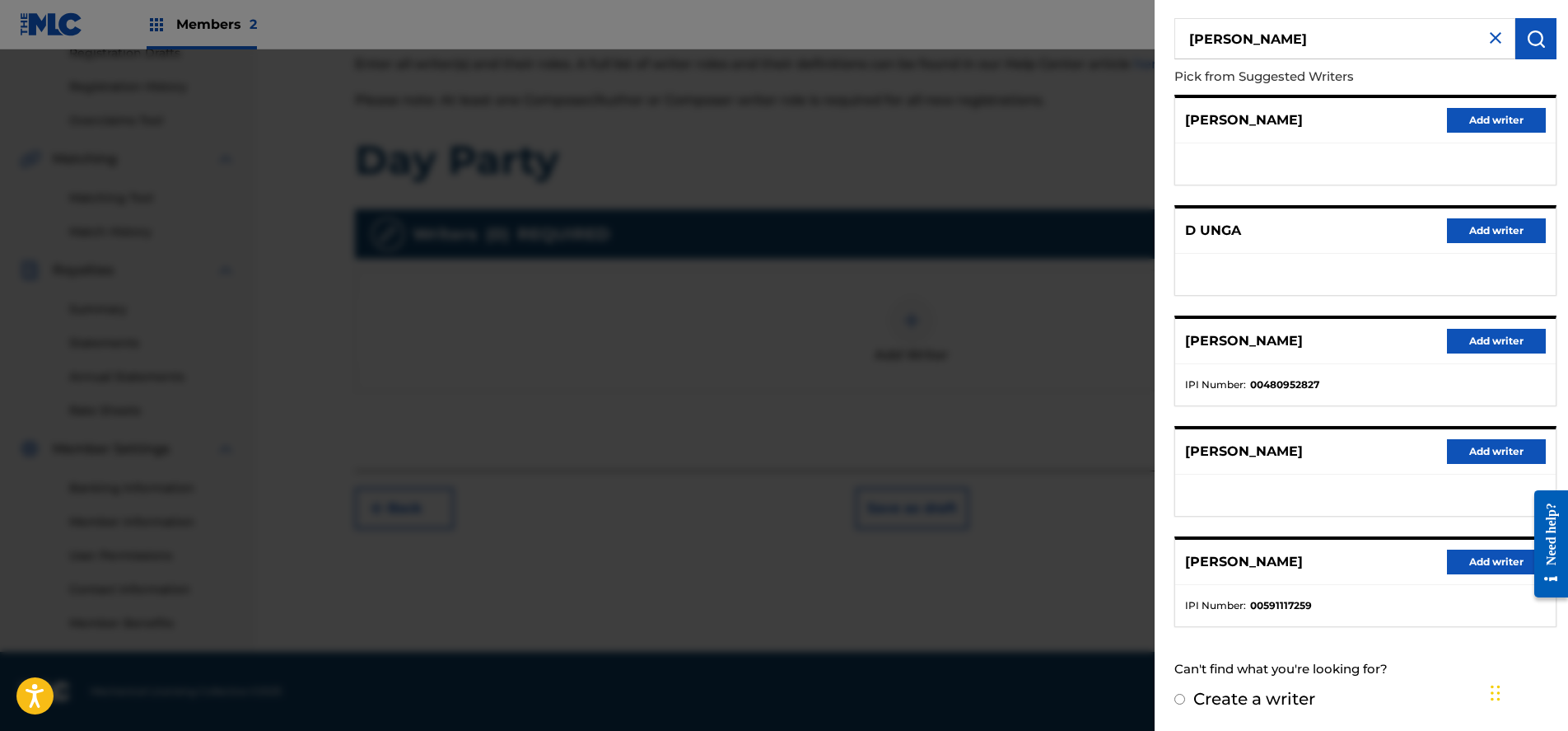
scroll to position [122, 0]
click at [1463, 452] on button "Add writer" at bounding box center [1496, 453] width 99 height 25
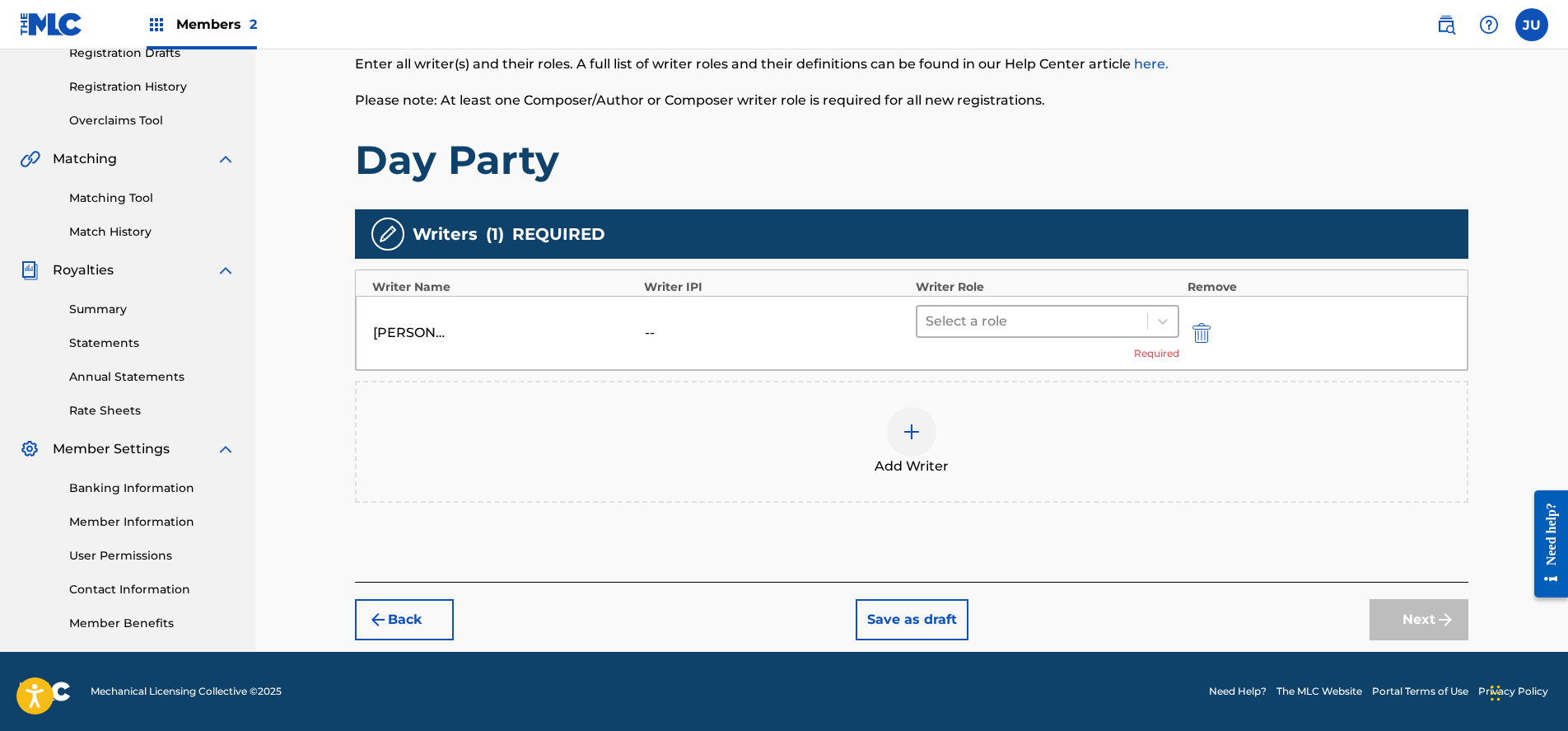
click at [1022, 332] on div at bounding box center [1032, 321] width 213 height 23
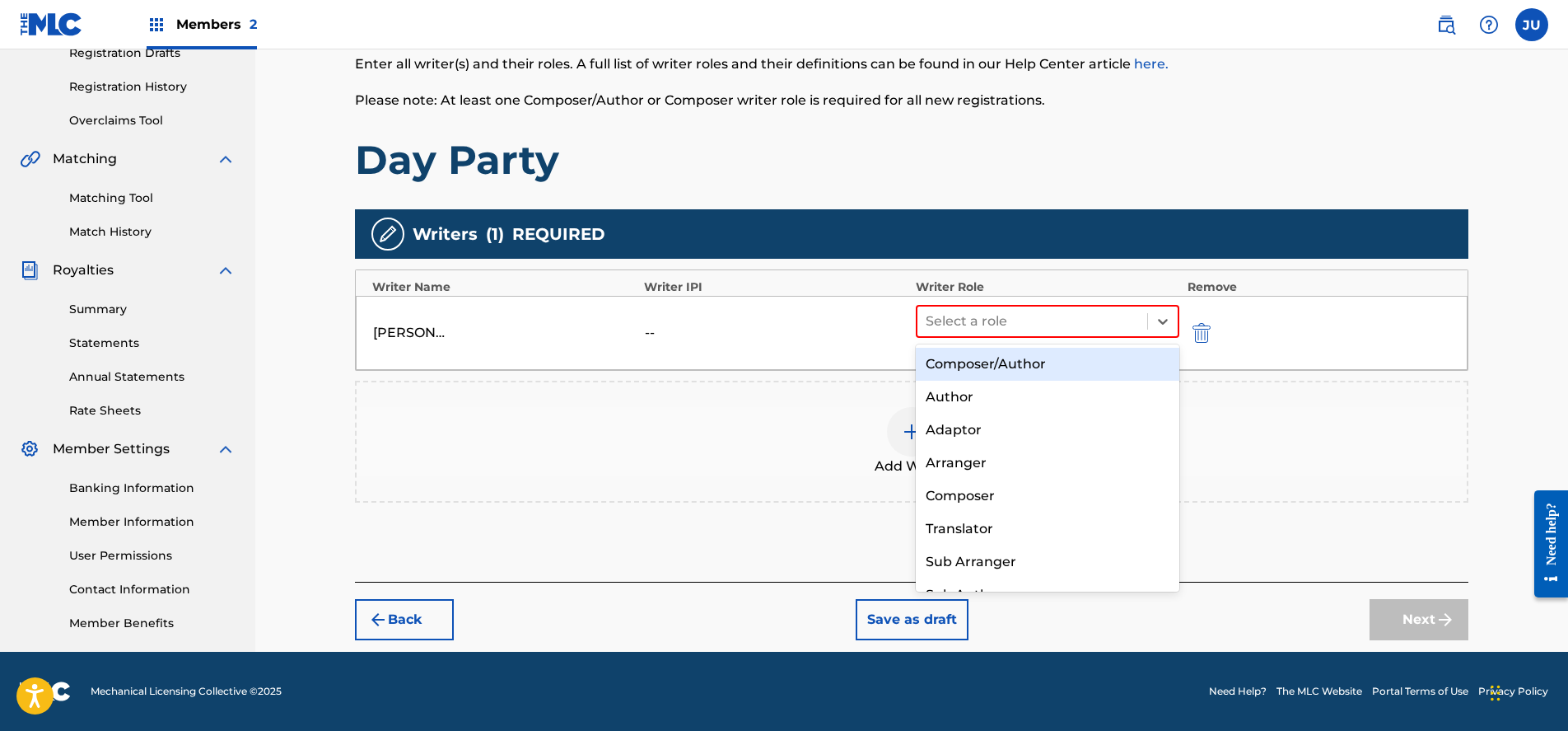
click at [1010, 372] on div "Composer/Author" at bounding box center [1048, 364] width 264 height 33
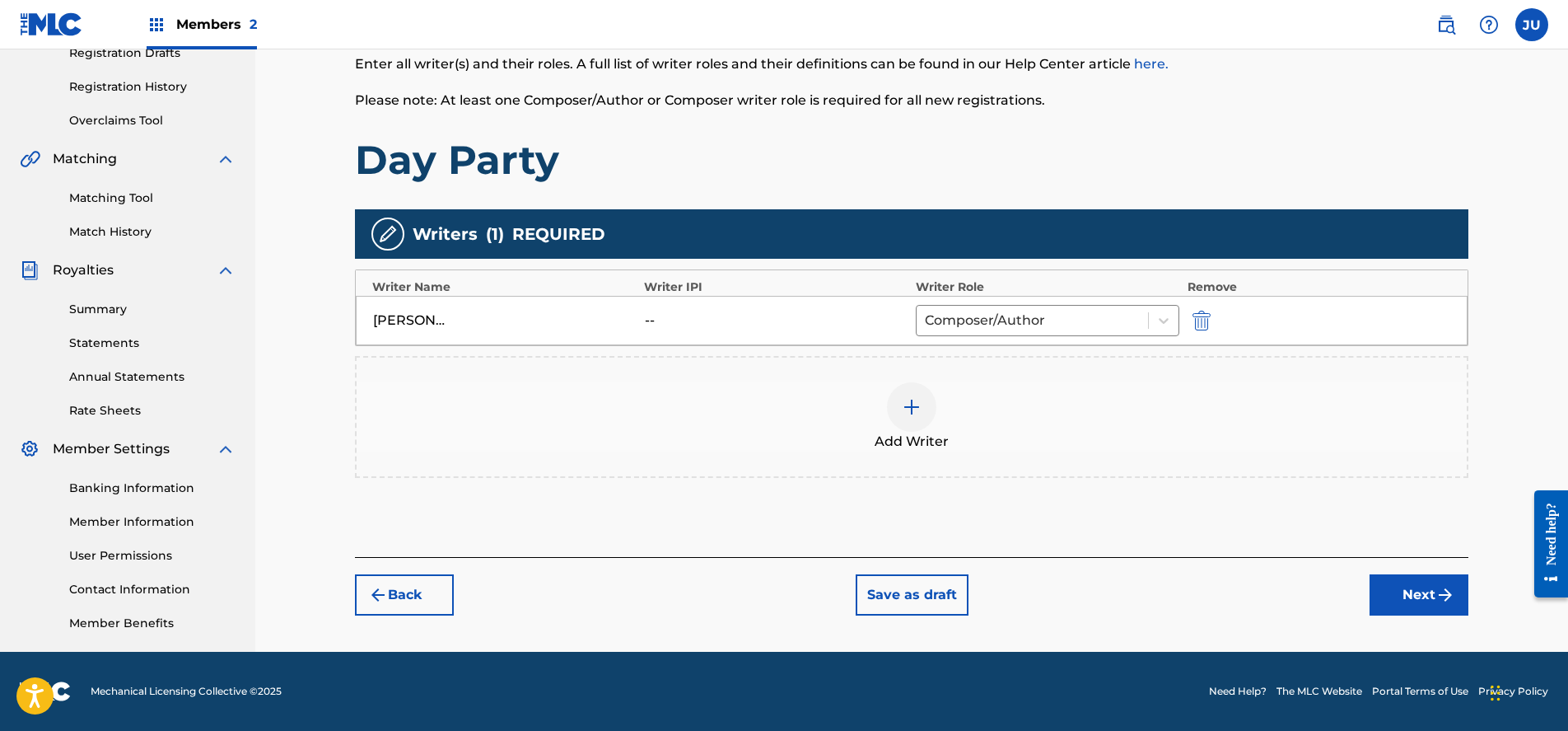
click at [1423, 589] on button "Next" at bounding box center [1419, 594] width 99 height 41
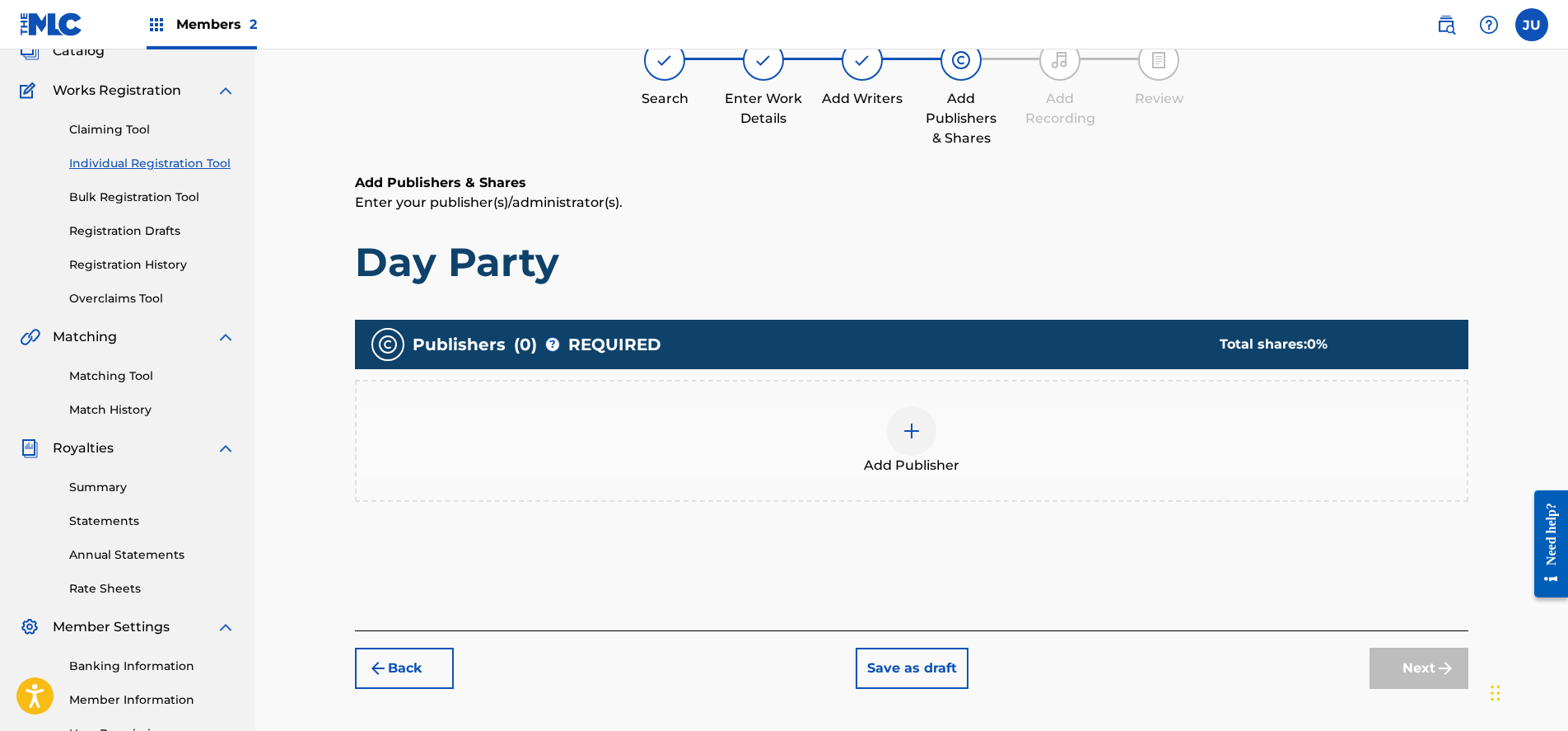
scroll to position [74, 0]
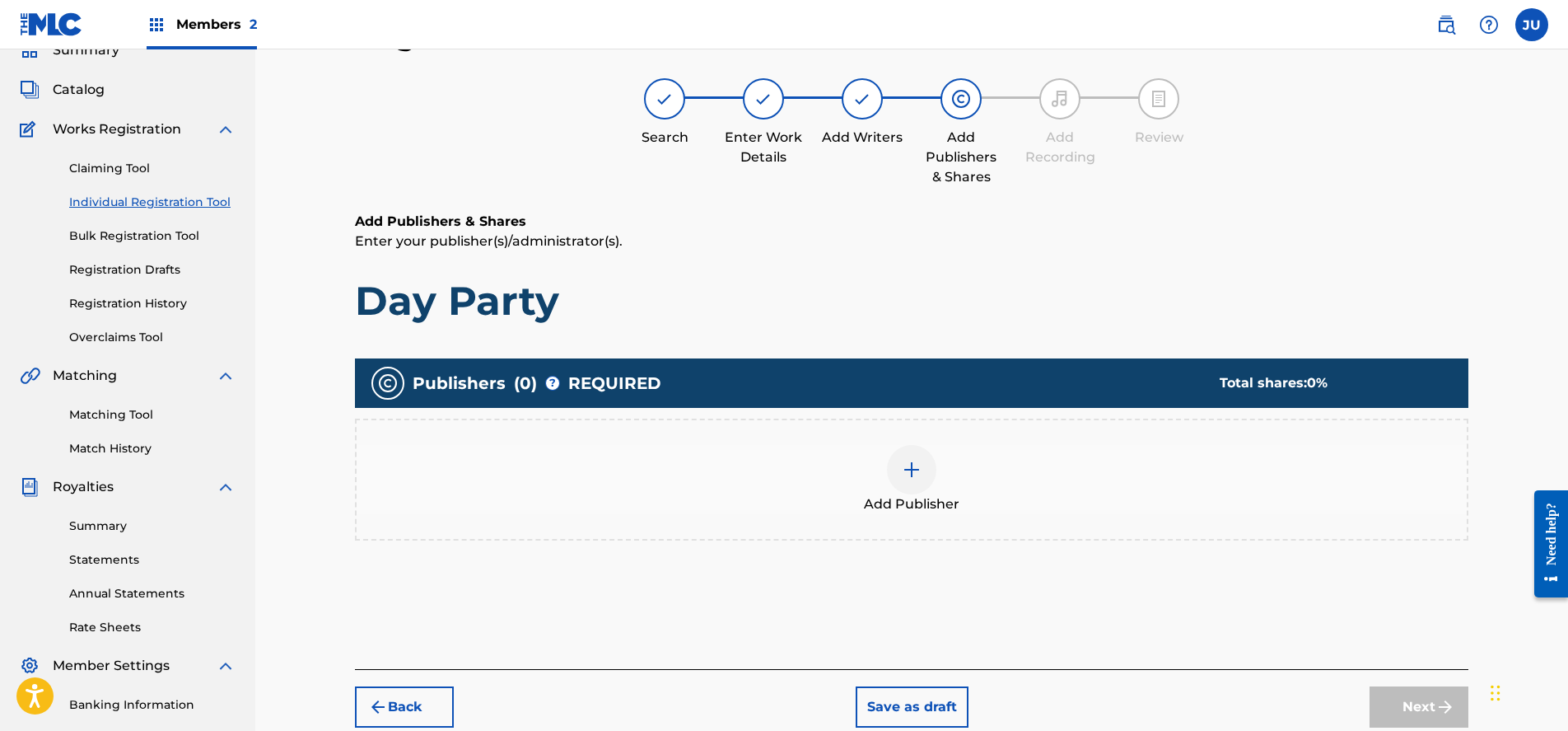
click at [919, 472] on img at bounding box center [912, 469] width 20 height 20
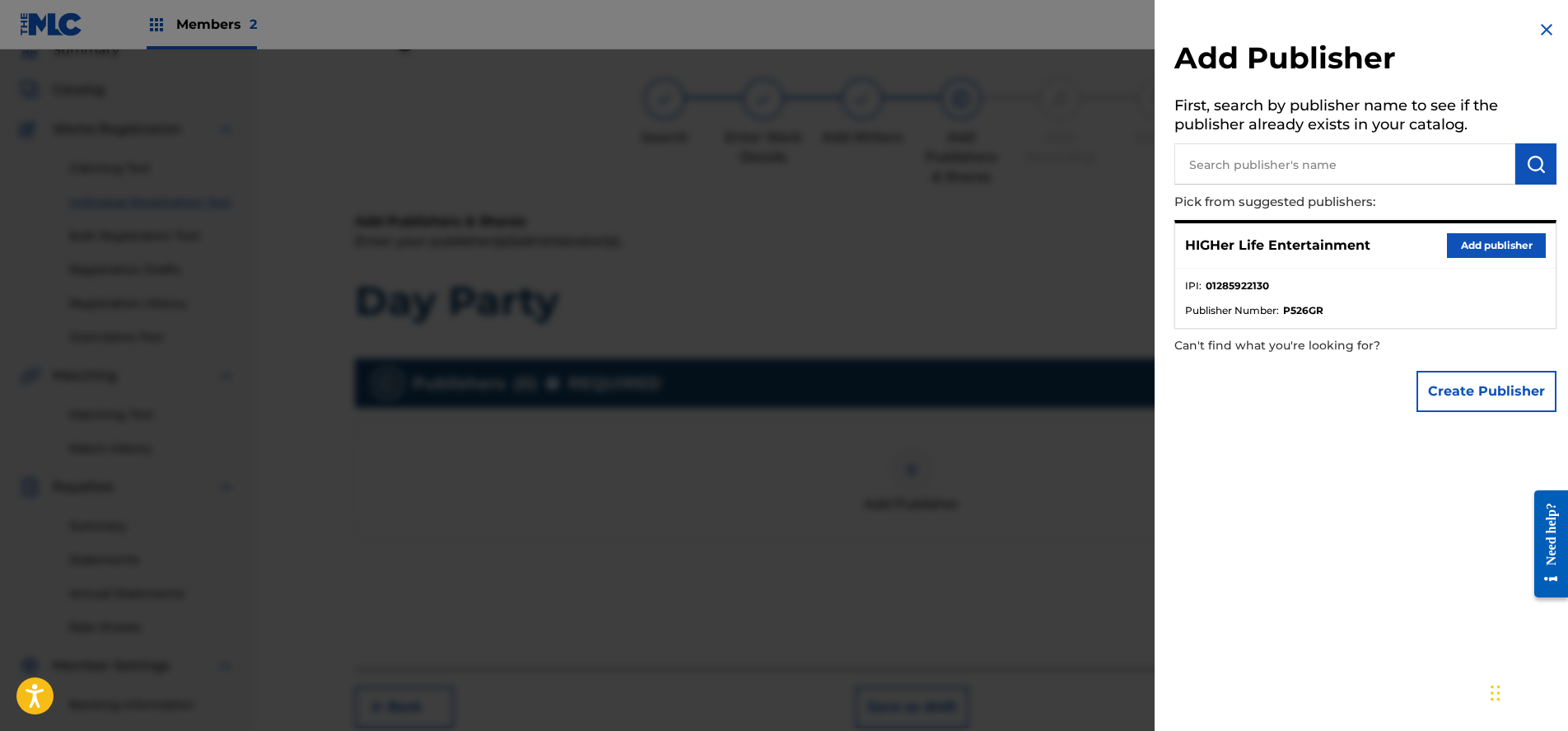
click at [1458, 247] on button "Add publisher" at bounding box center [1496, 246] width 99 height 25
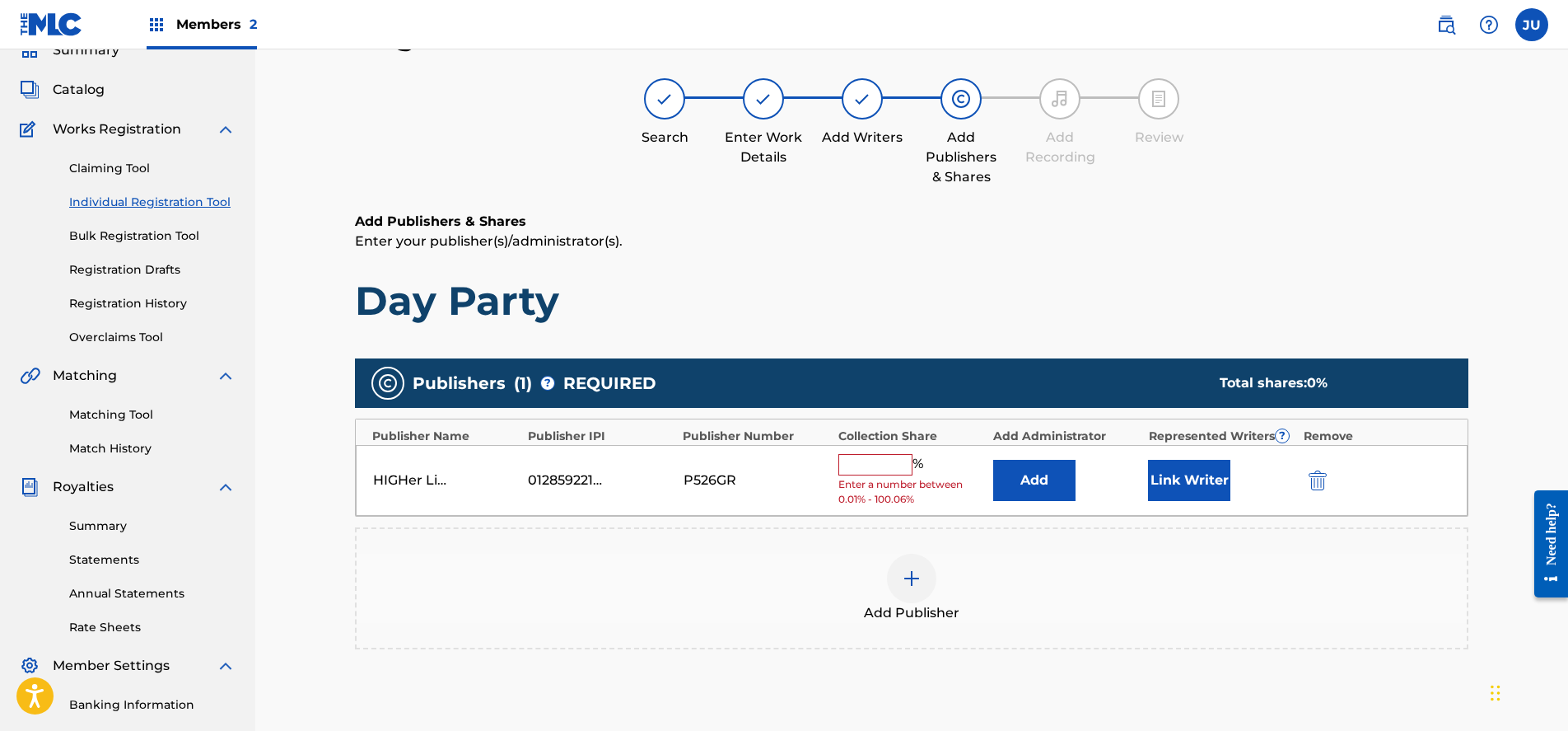
click at [875, 463] on input "text" at bounding box center [874, 464] width 74 height 21
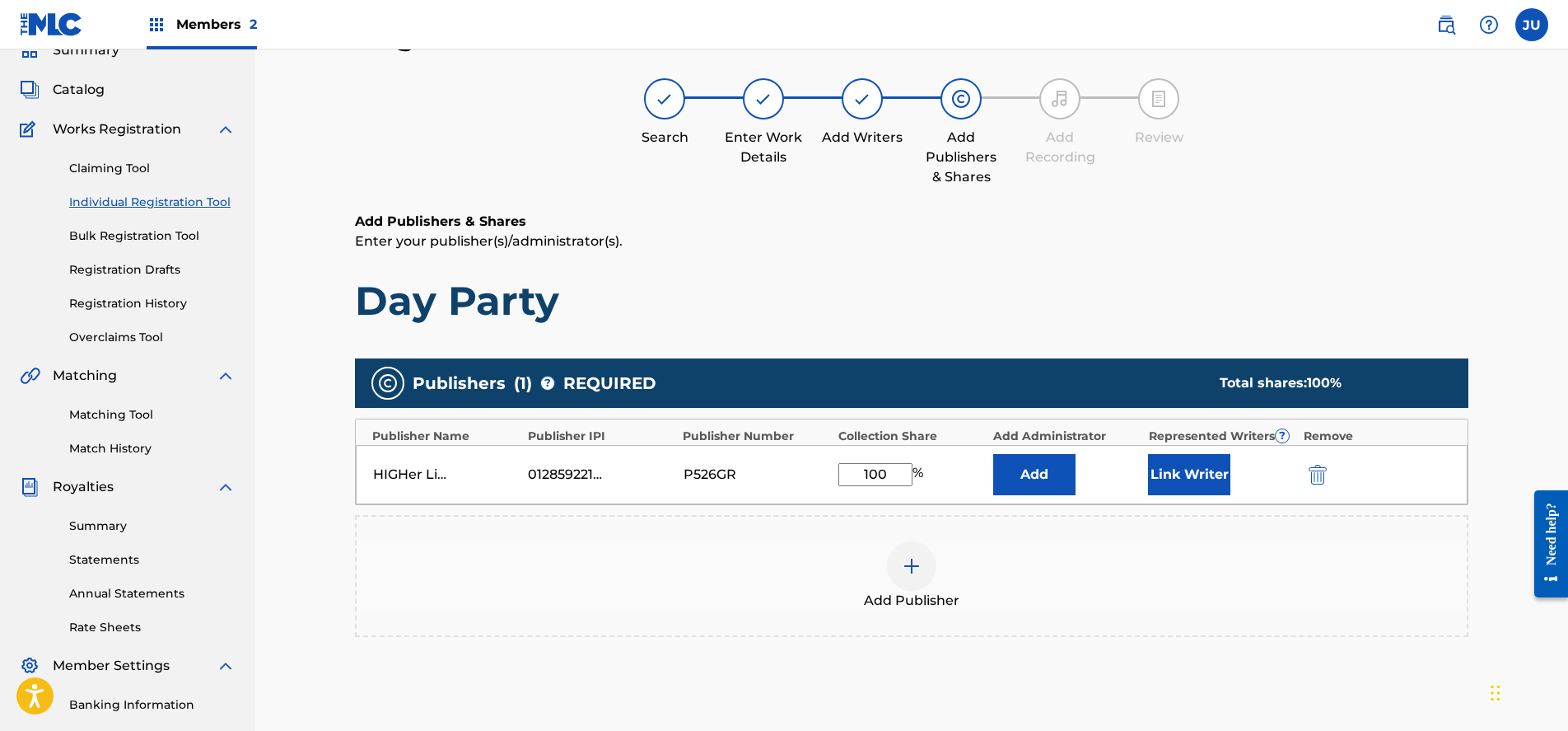
type input "100"
click at [1180, 467] on button "Link Writer" at bounding box center [1189, 474] width 82 height 41
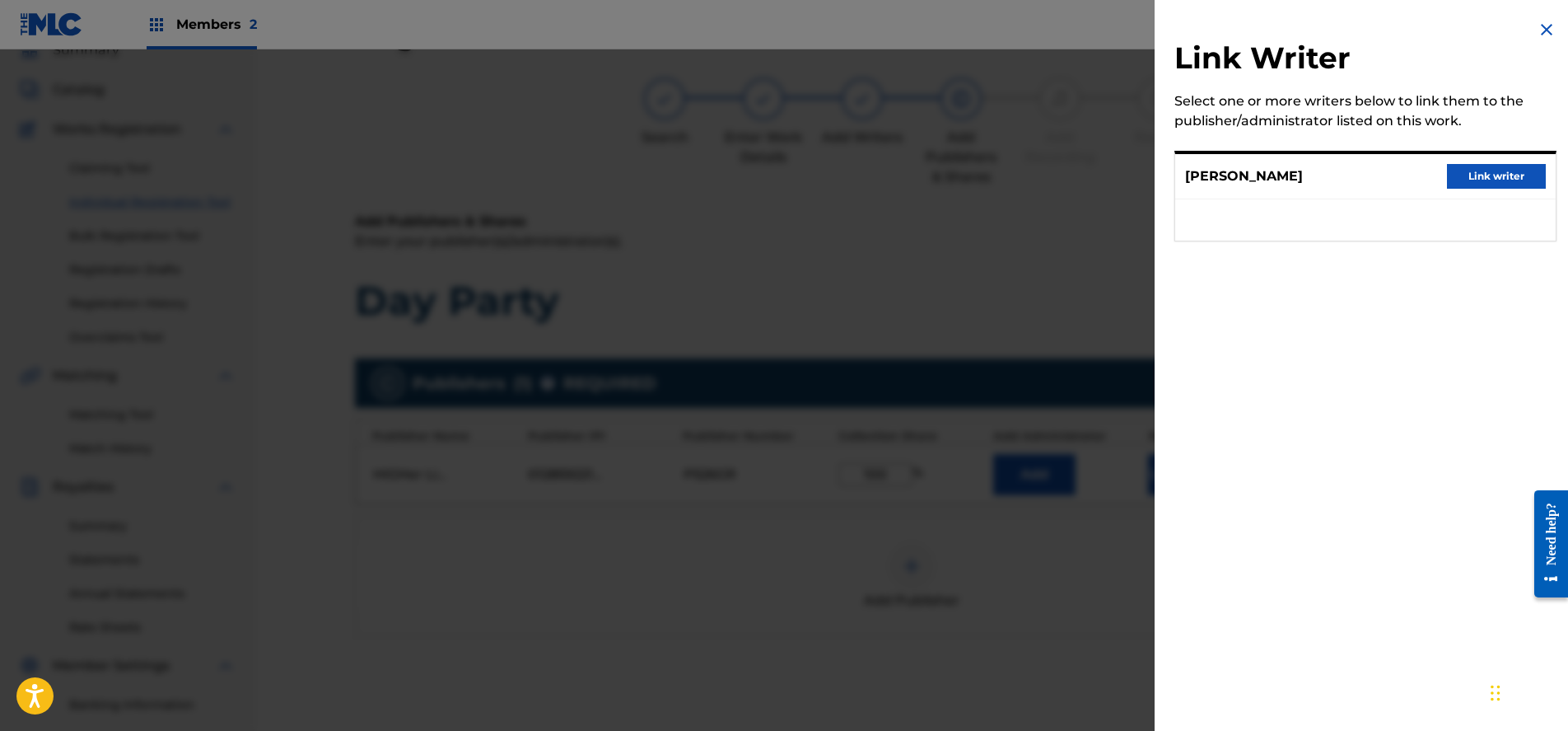
click at [1458, 180] on button "Link writer" at bounding box center [1496, 176] width 99 height 25
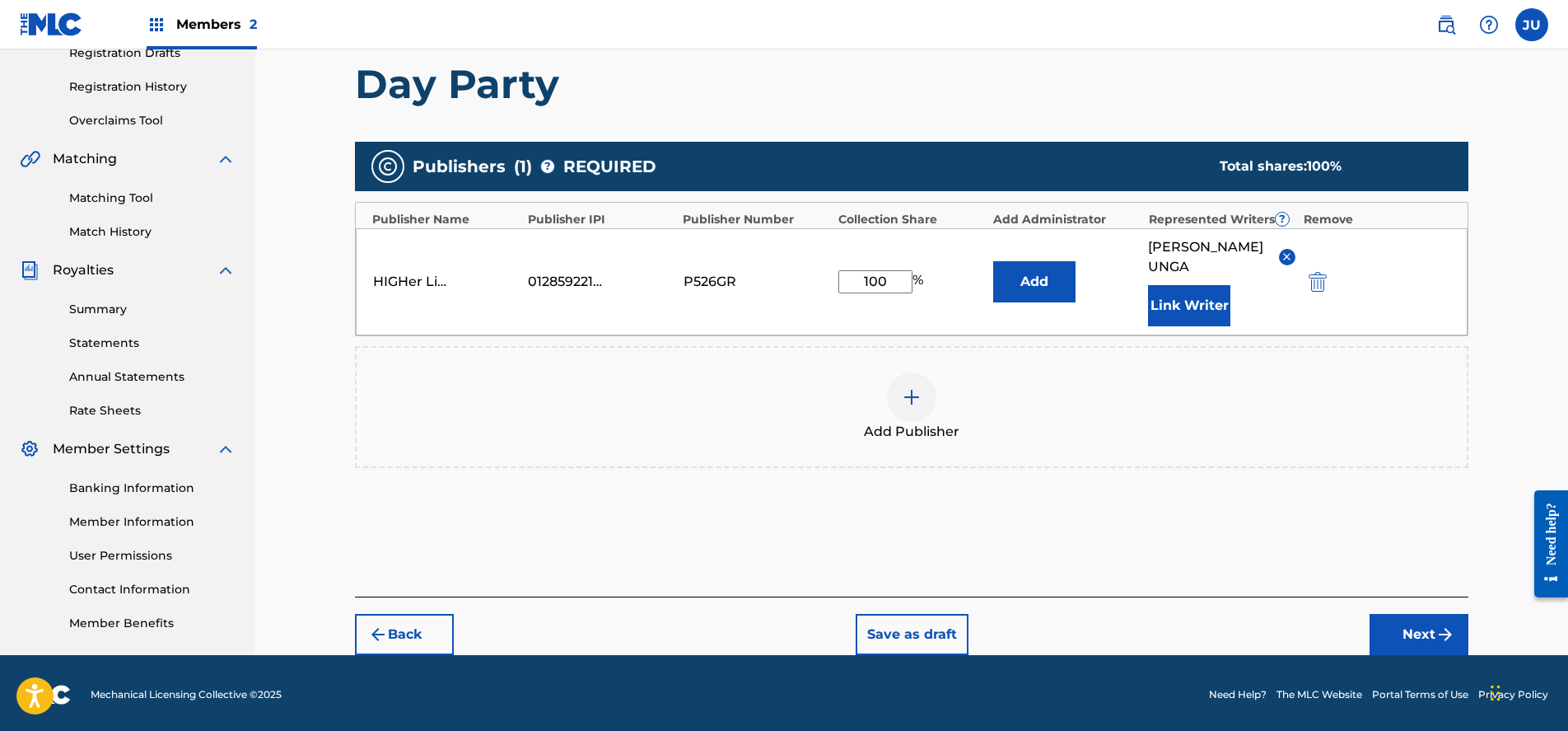
click at [1391, 613] on button "Next" at bounding box center [1419, 633] width 99 height 41
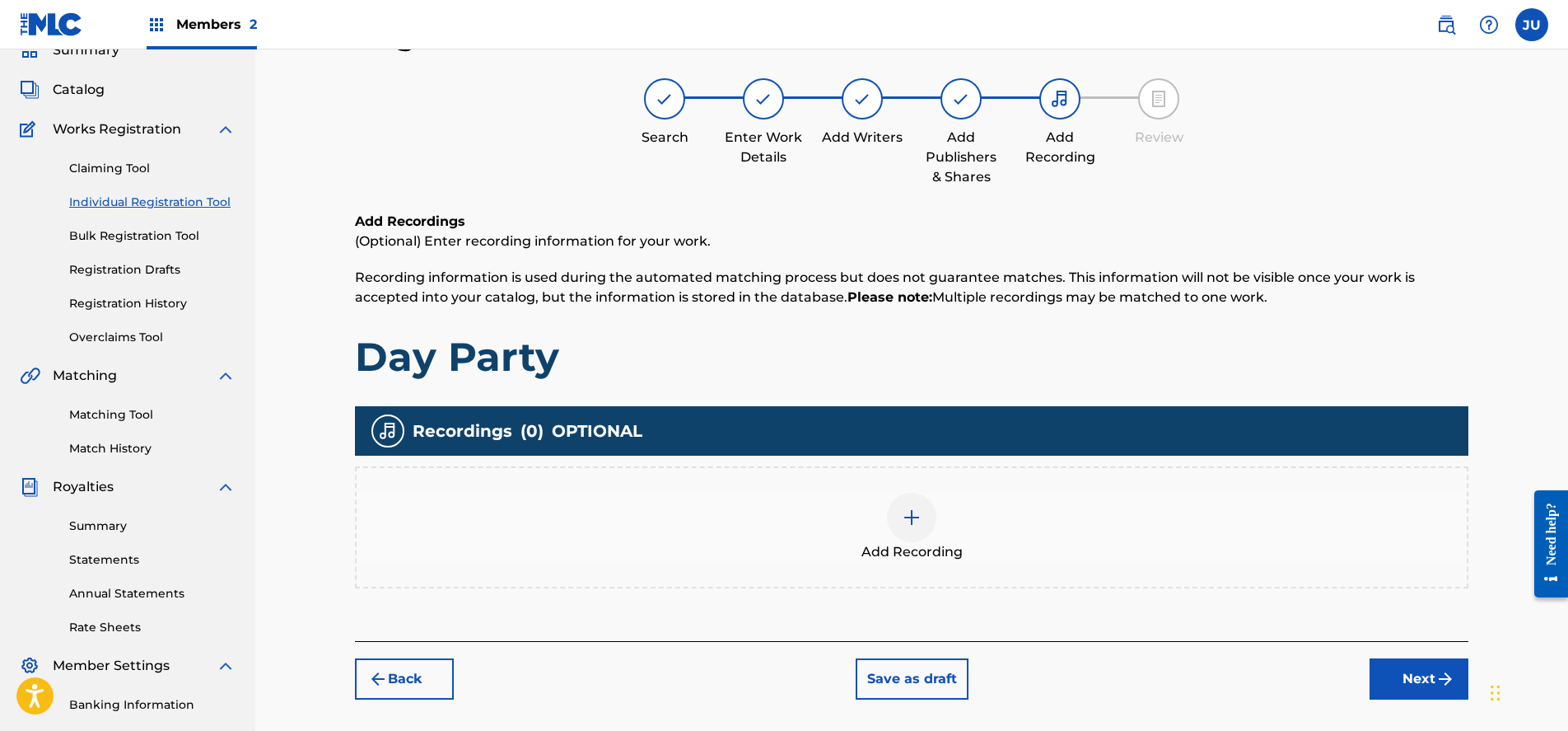
click at [908, 527] on div at bounding box center [912, 518] width 50 height 50
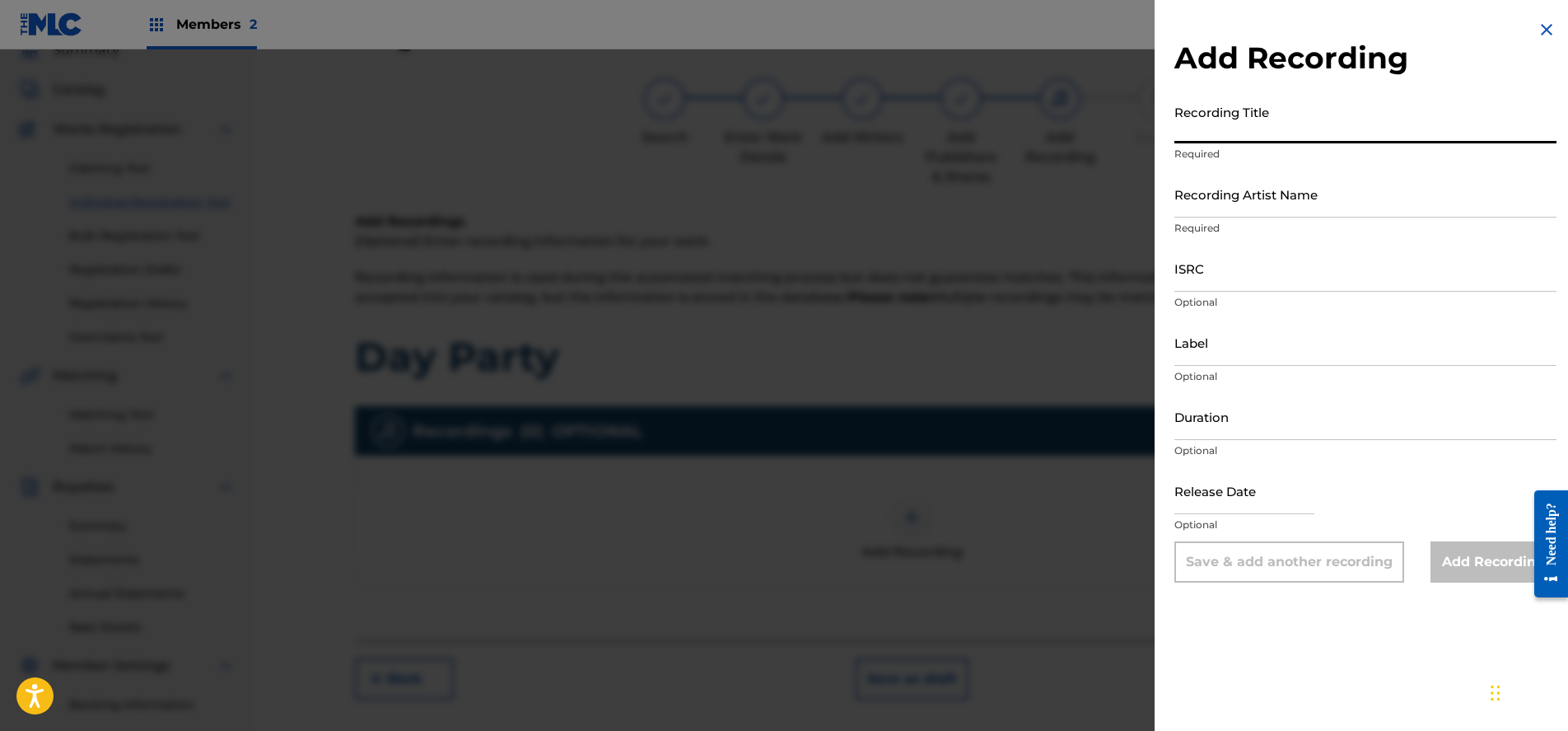
click at [1243, 132] on input "Recording Title" at bounding box center [1365, 120] width 382 height 47
type input "Day Party"
click at [1244, 204] on input "Recording Artist Name" at bounding box center [1365, 193] width 382 height 47
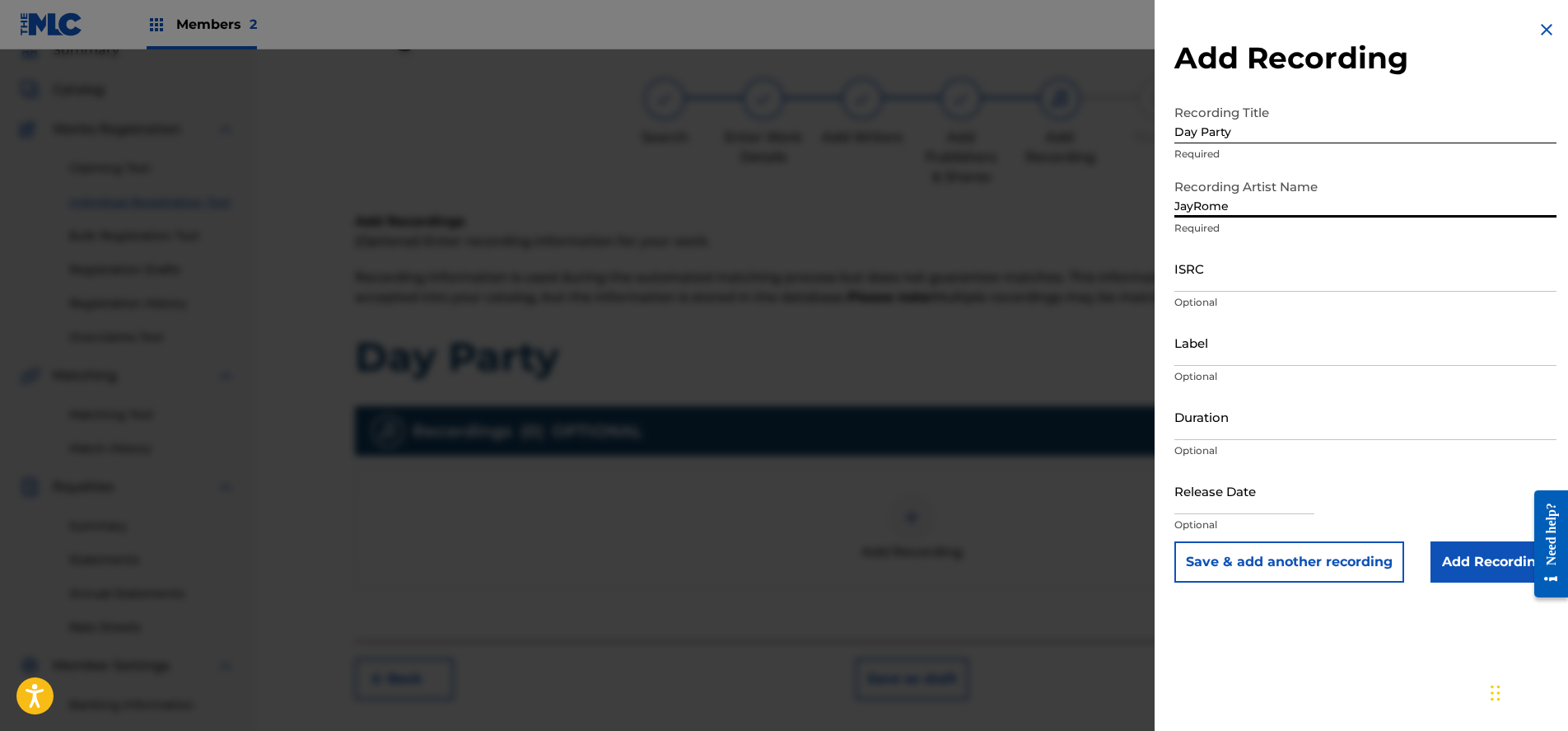
type input "JayRome"
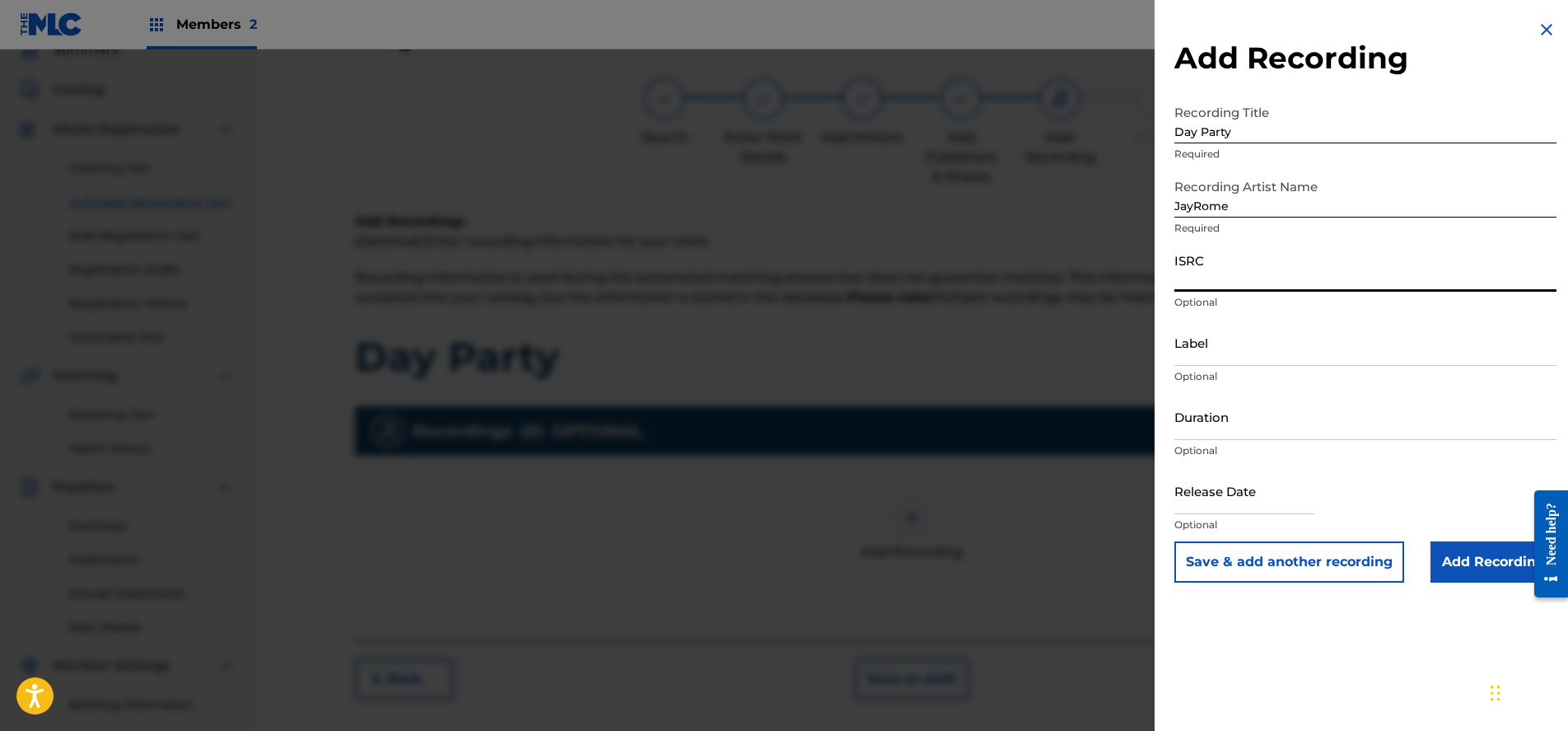
click at [1263, 274] on input "ISRC" at bounding box center [1365, 268] width 382 height 47
paste input "QZWFX2554049"
type input "QZWFX2554049"
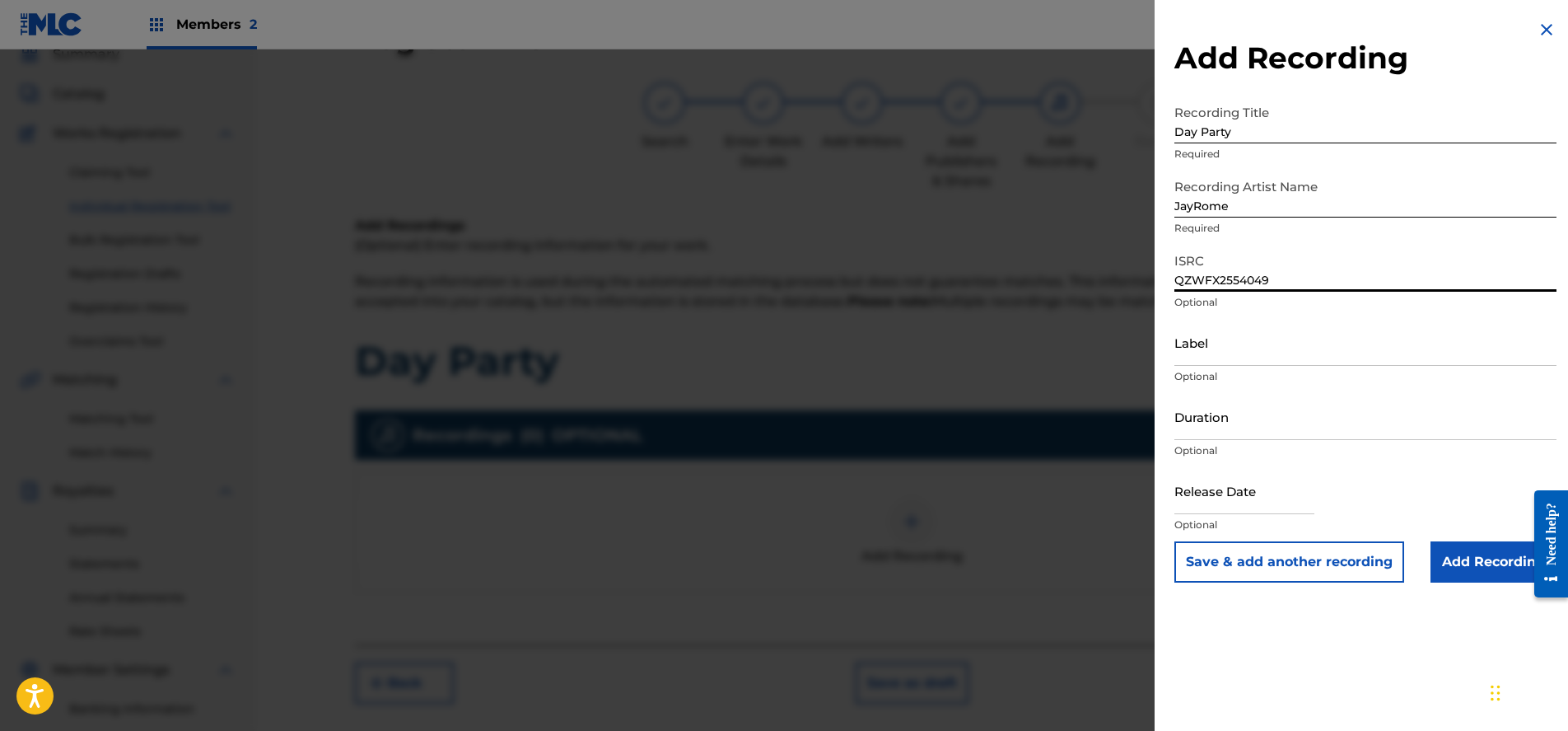
click at [1463, 554] on input "Add Recording" at bounding box center [1493, 562] width 126 height 41
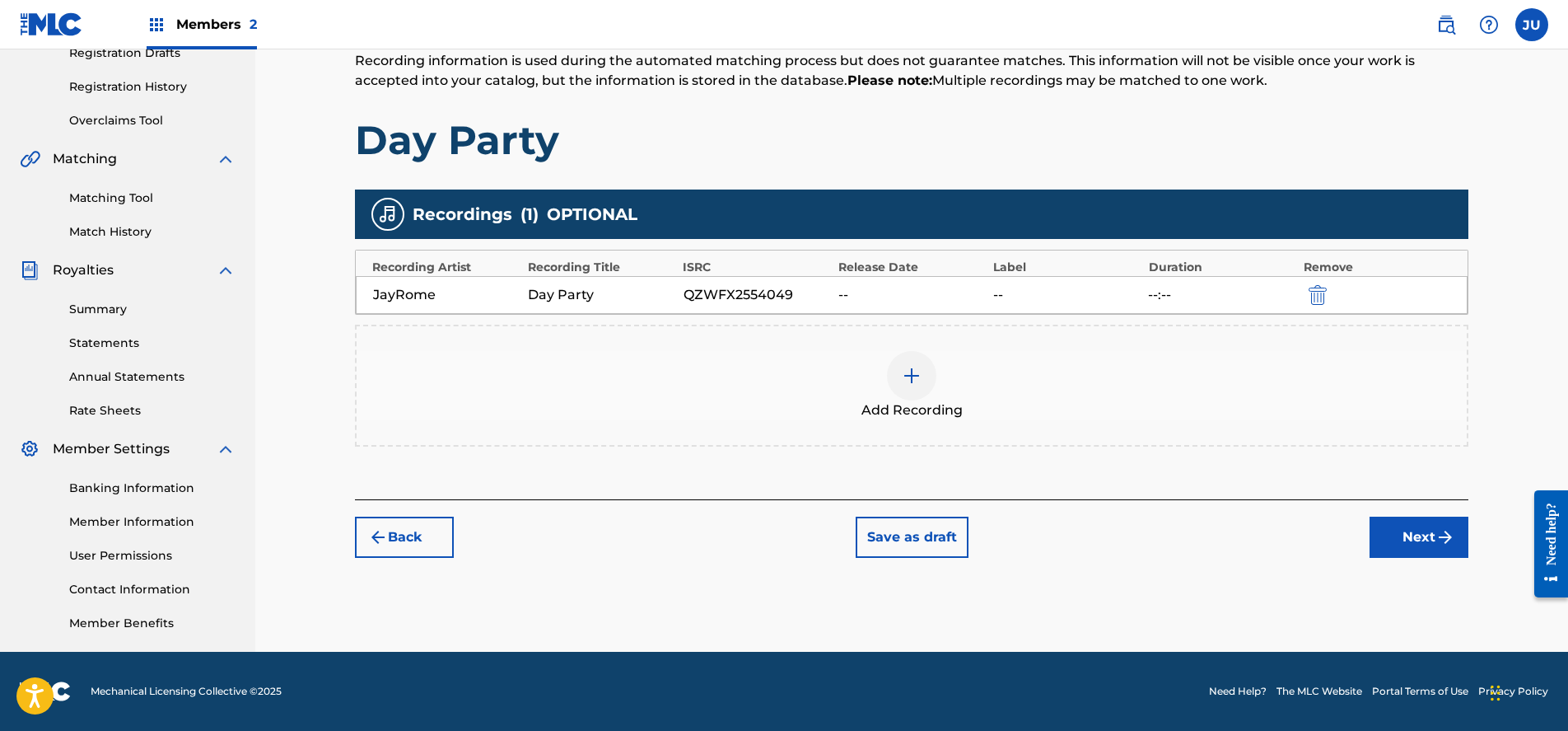
scroll to position [291, 0]
click at [1405, 528] on button "Next" at bounding box center [1419, 537] width 99 height 41
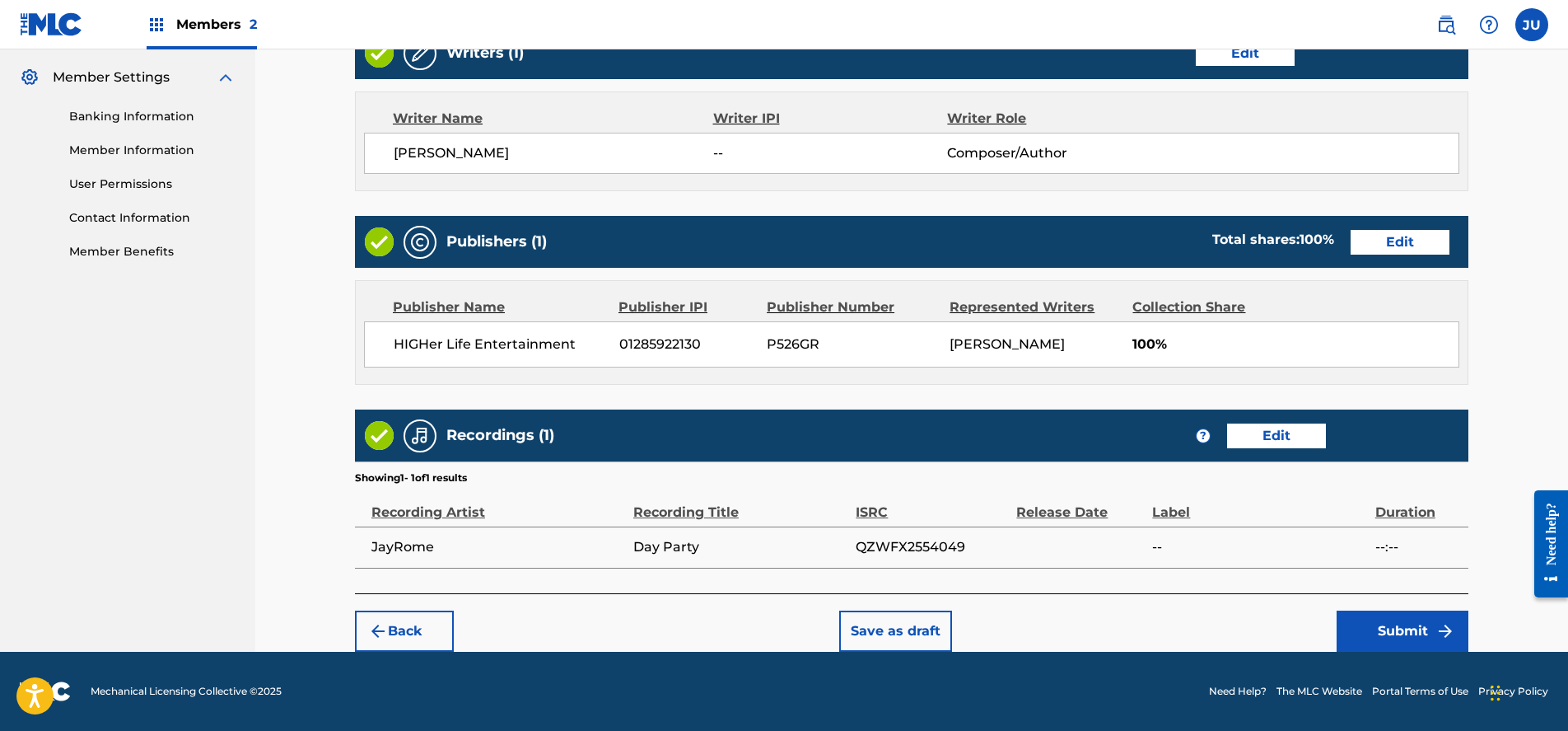
scroll to position [662, 0]
click at [1365, 605] on div "Back Save as draft Submit" at bounding box center [912, 622] width 1114 height 58
click at [1383, 614] on button "Submit" at bounding box center [1402, 631] width 132 height 41
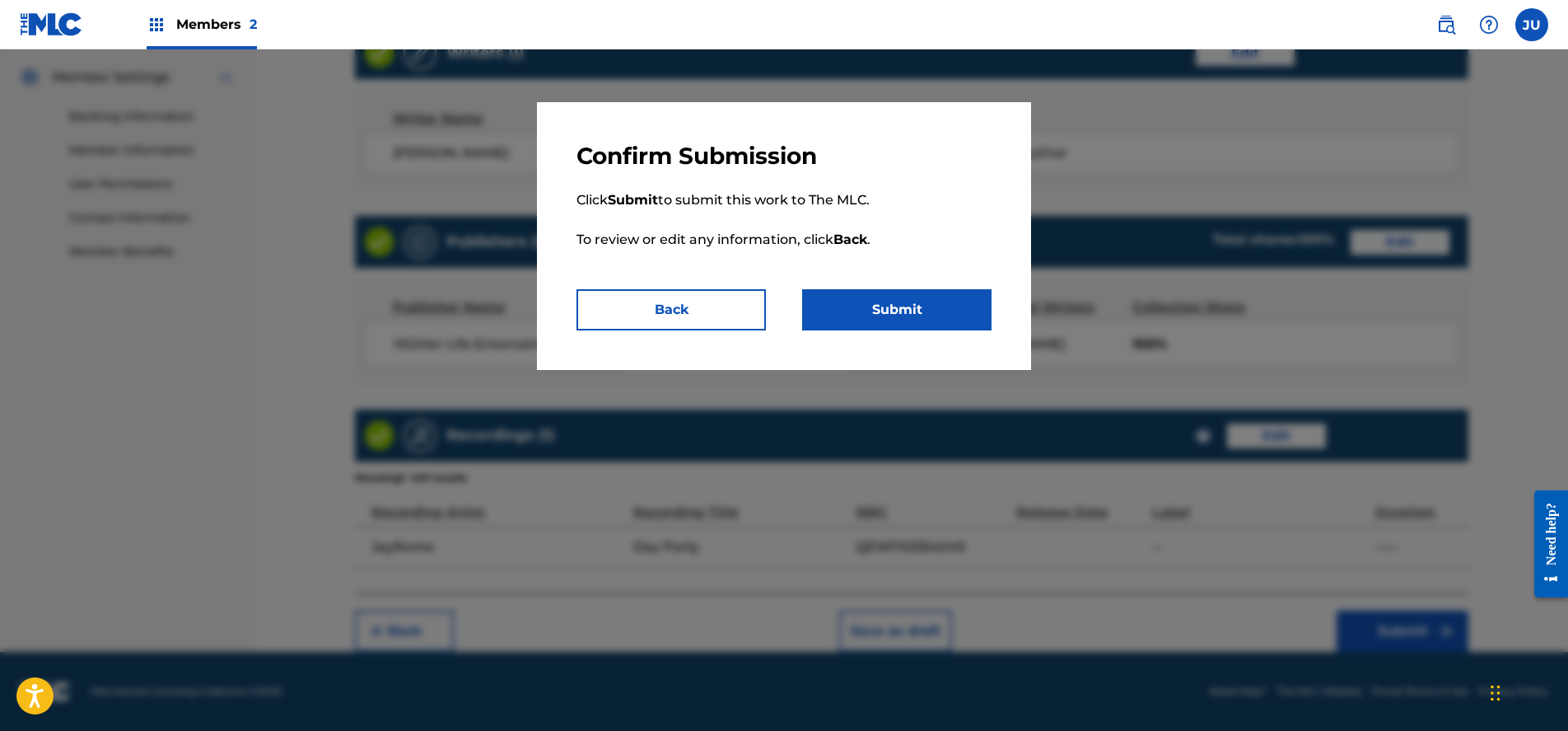
click at [903, 309] on button "Submit" at bounding box center [897, 309] width 189 height 41
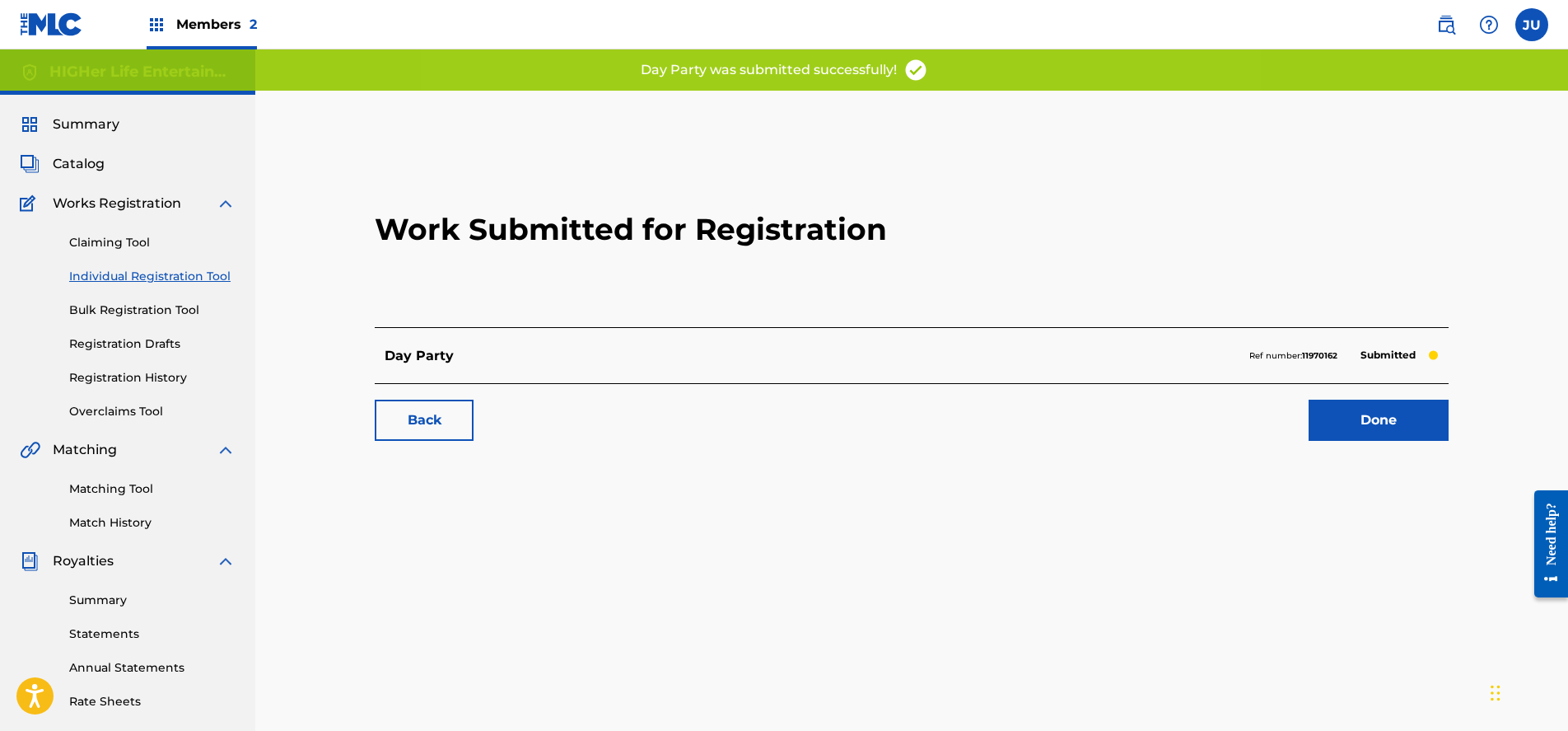
click at [1379, 425] on link "Done" at bounding box center [1379, 420] width 140 height 41
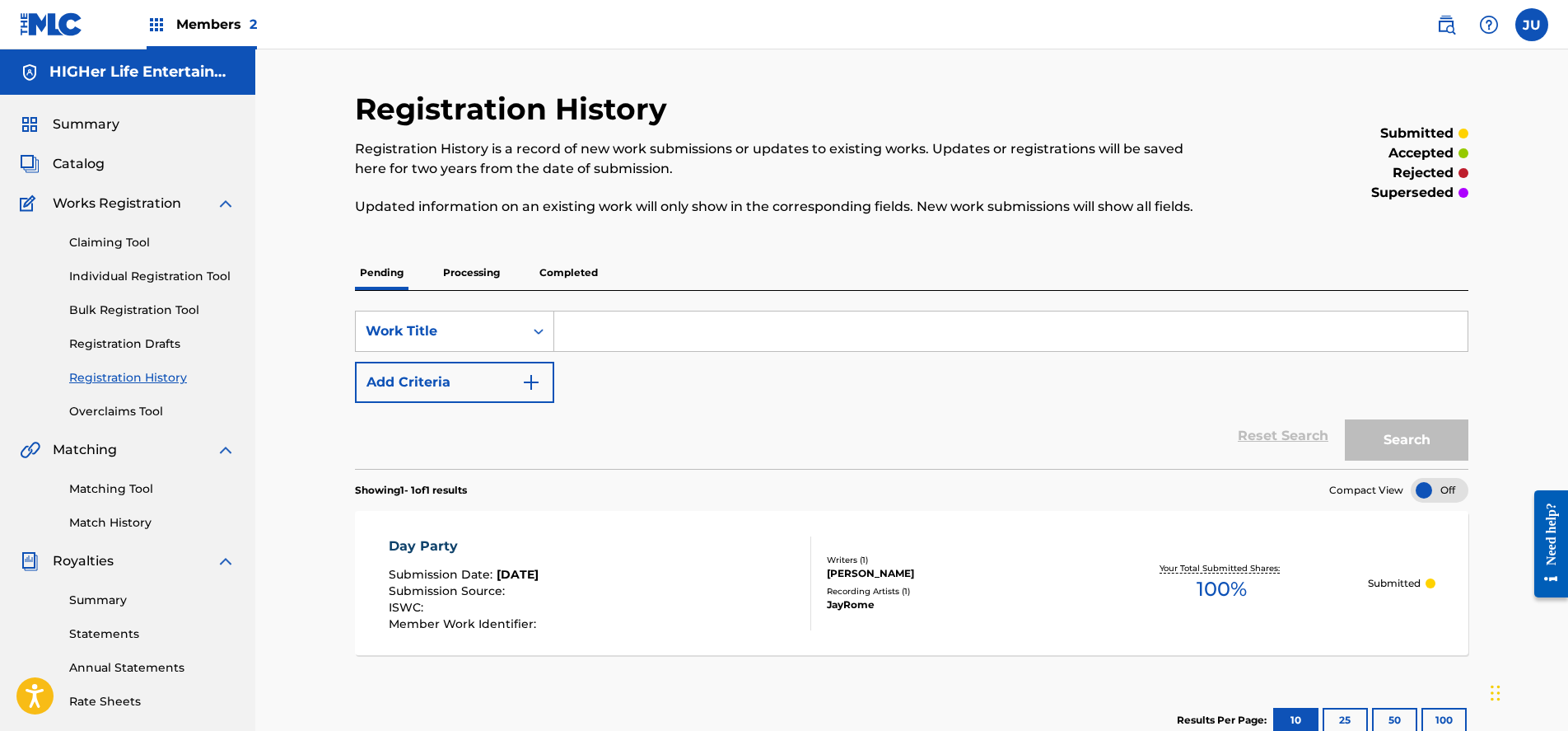
click at [131, 495] on link "Matching Tool" at bounding box center [152, 489] width 166 height 17
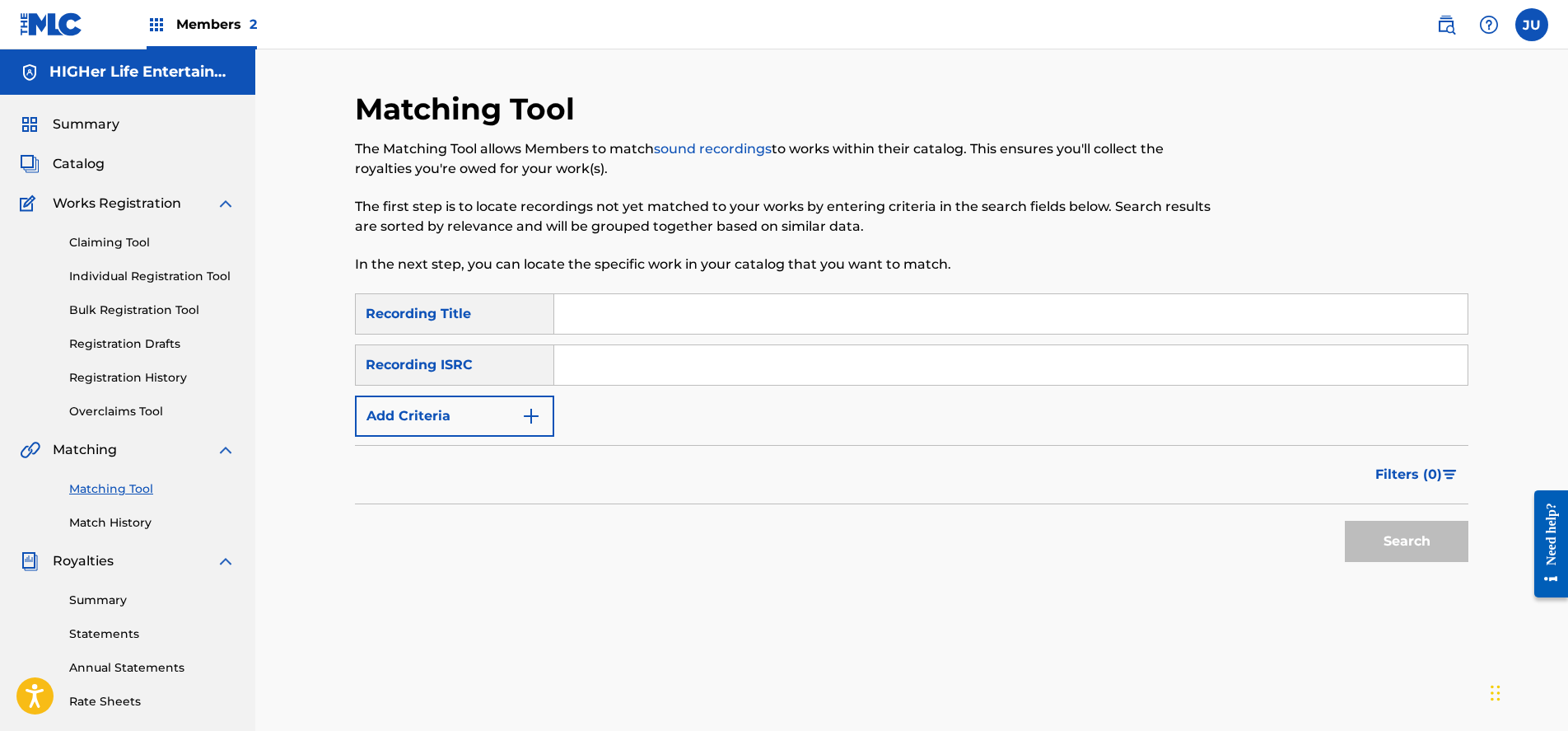
click at [646, 322] on input "Search Form" at bounding box center [1010, 313] width 914 height 39
click at [601, 376] on input "Search Form" at bounding box center [1010, 365] width 914 height 39
paste input "QZTBF2551877"
type input "QZTBF2551877"
click at [1383, 557] on button "Search" at bounding box center [1406, 541] width 123 height 41
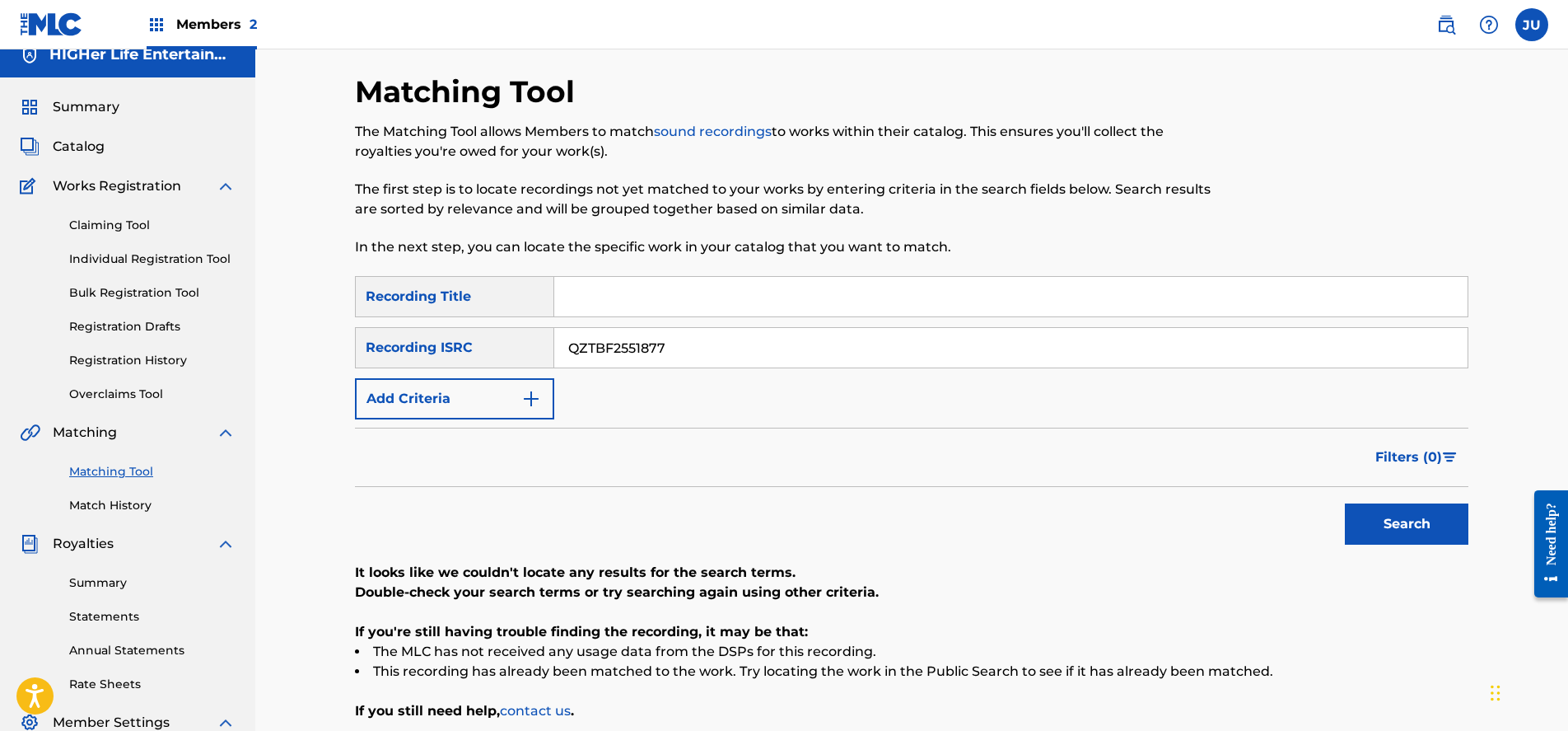
scroll to position [10, 0]
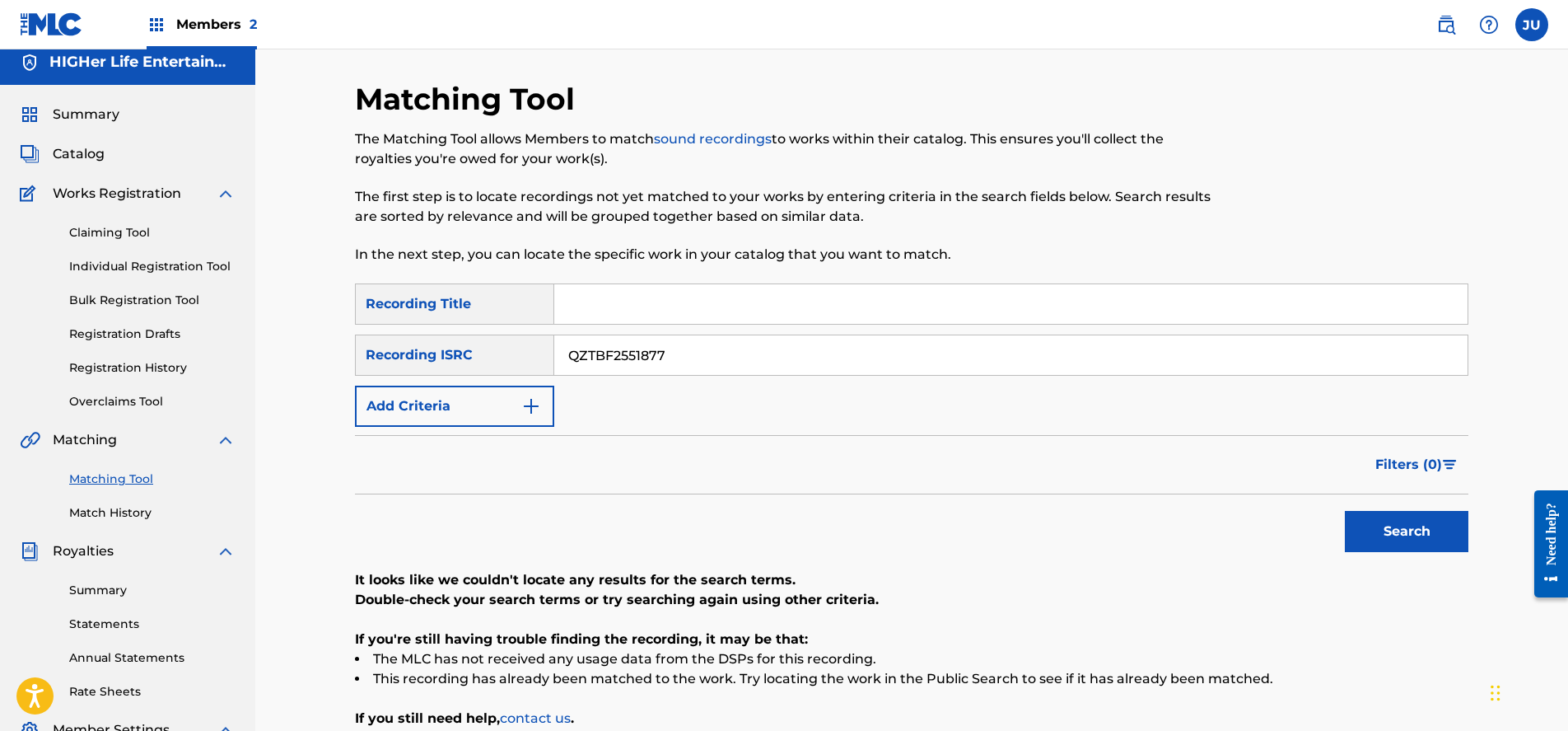
click at [708, 357] on input "QZTBF2551877" at bounding box center [1010, 354] width 914 height 39
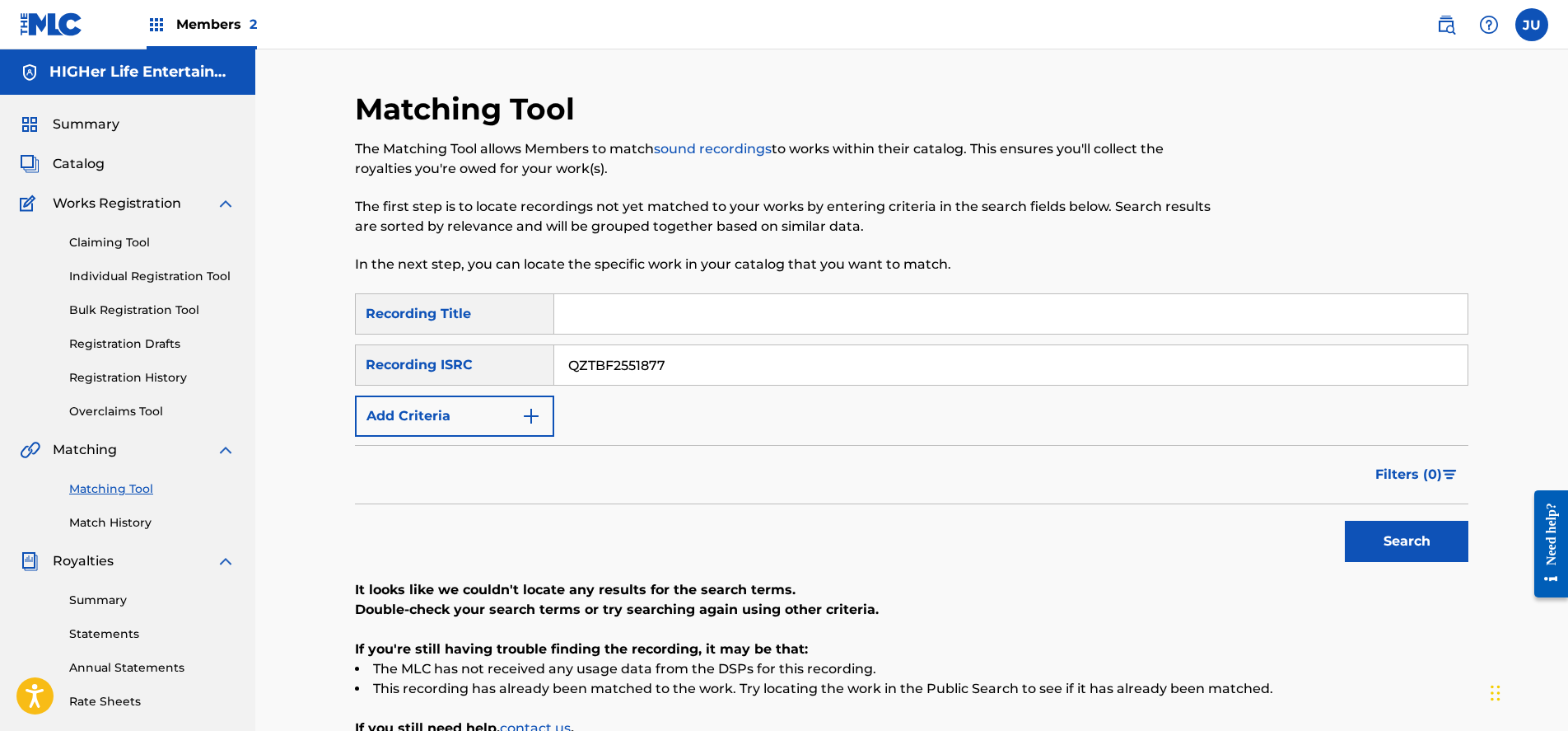
scroll to position [0, 0]
click at [107, 530] on link "Match History" at bounding box center [152, 522] width 166 height 17
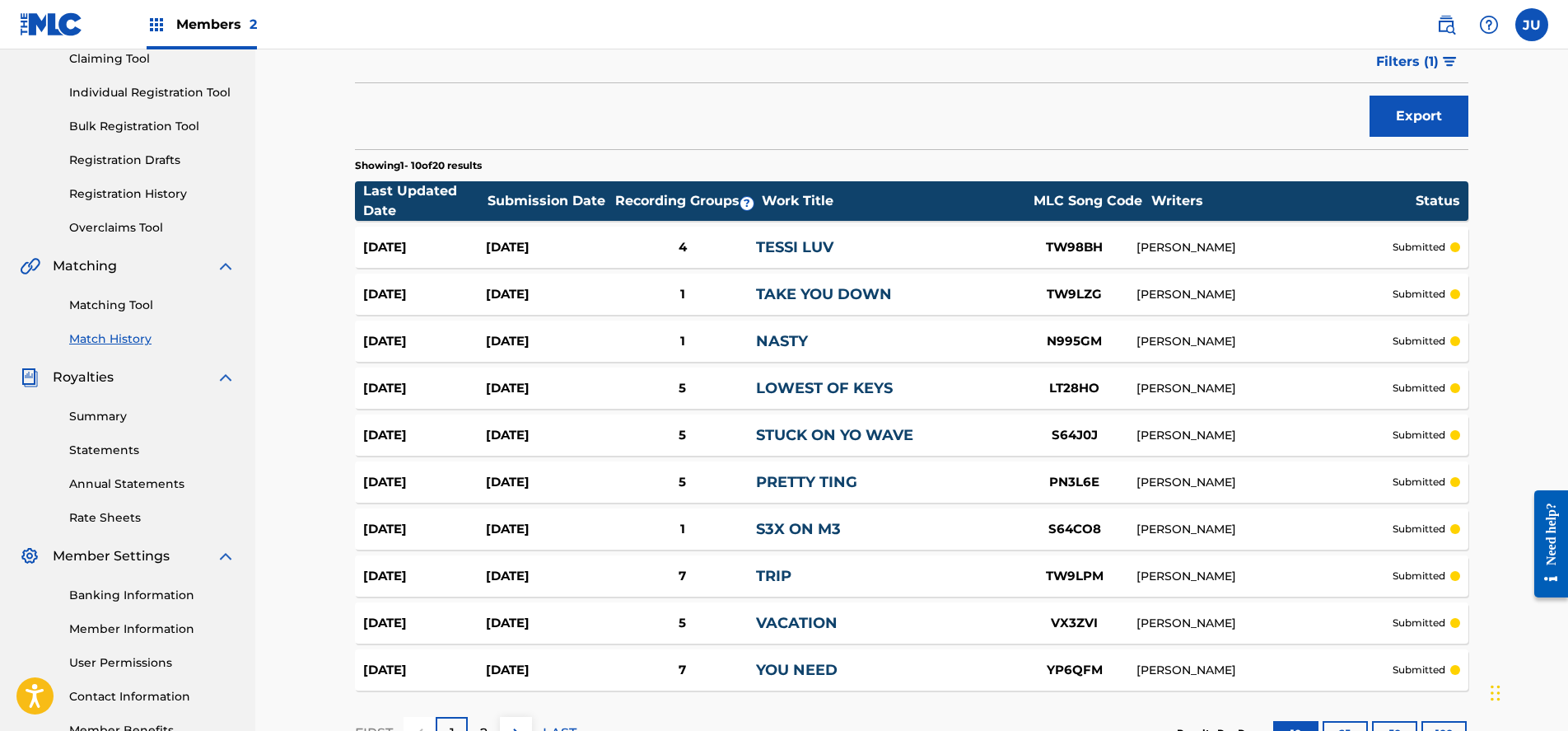
scroll to position [188, 0]
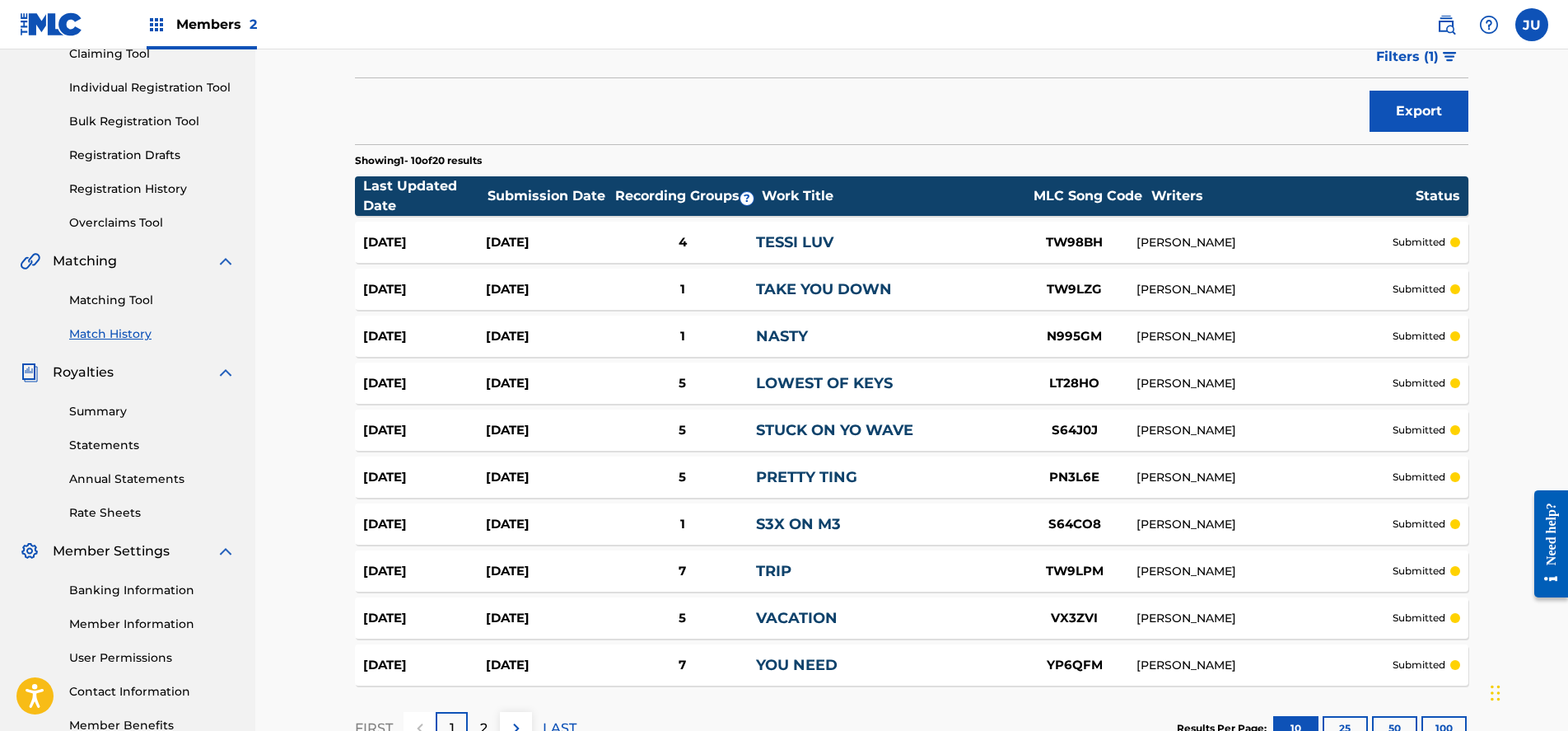
click at [868, 667] on div "YOU NEED" at bounding box center [884, 665] width 256 height 22
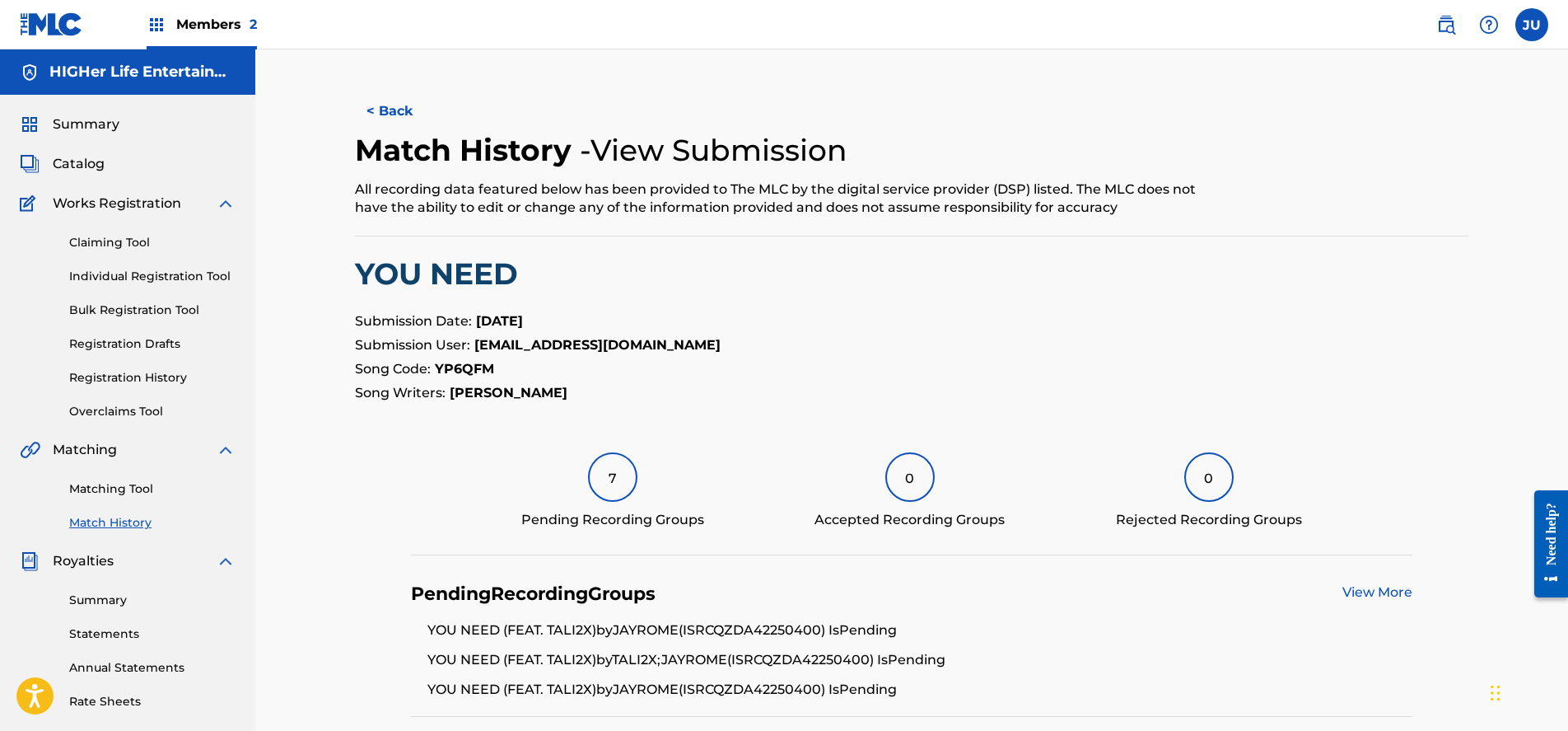
click at [627, 485] on div "7" at bounding box center [613, 477] width 50 height 50
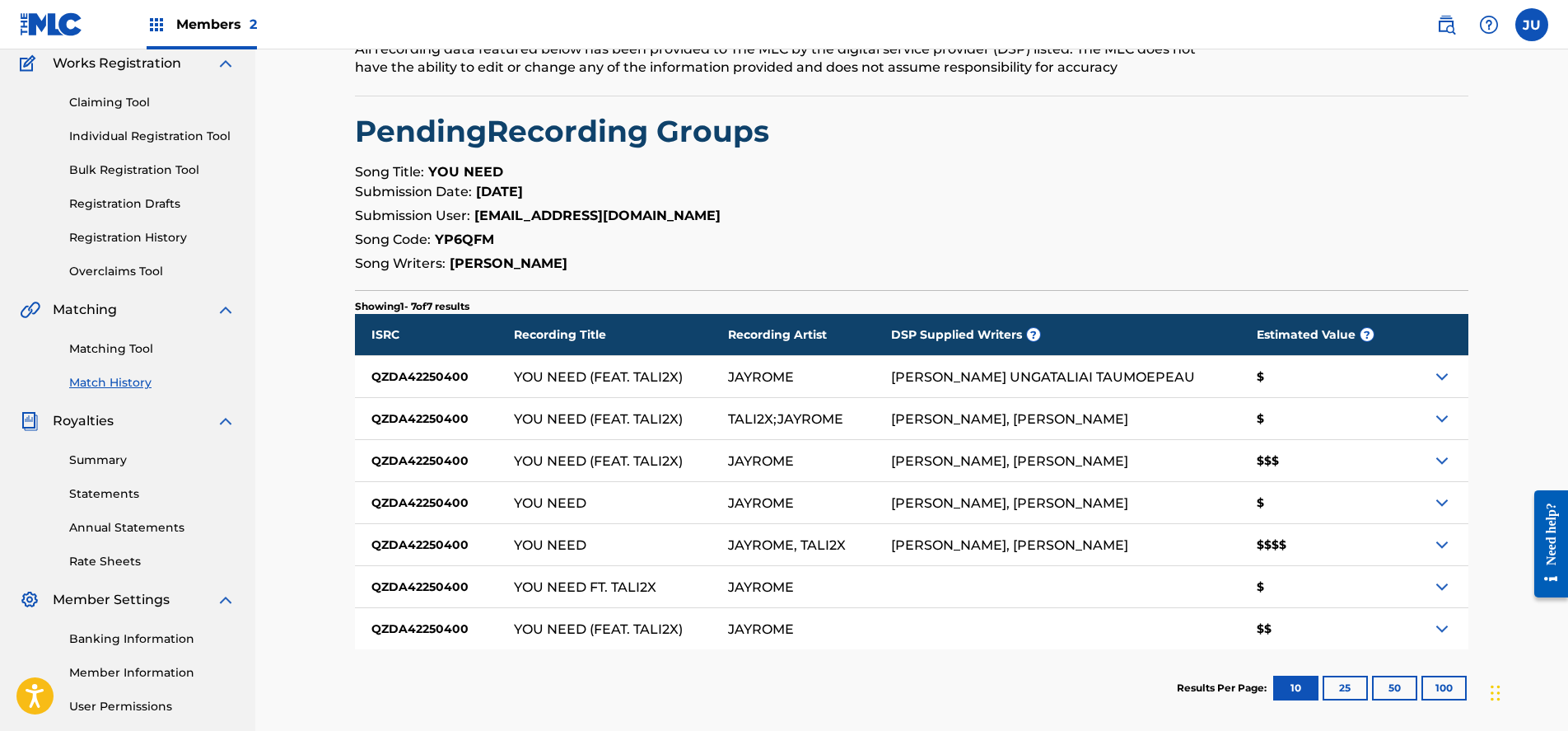
scroll to position [203, 0]
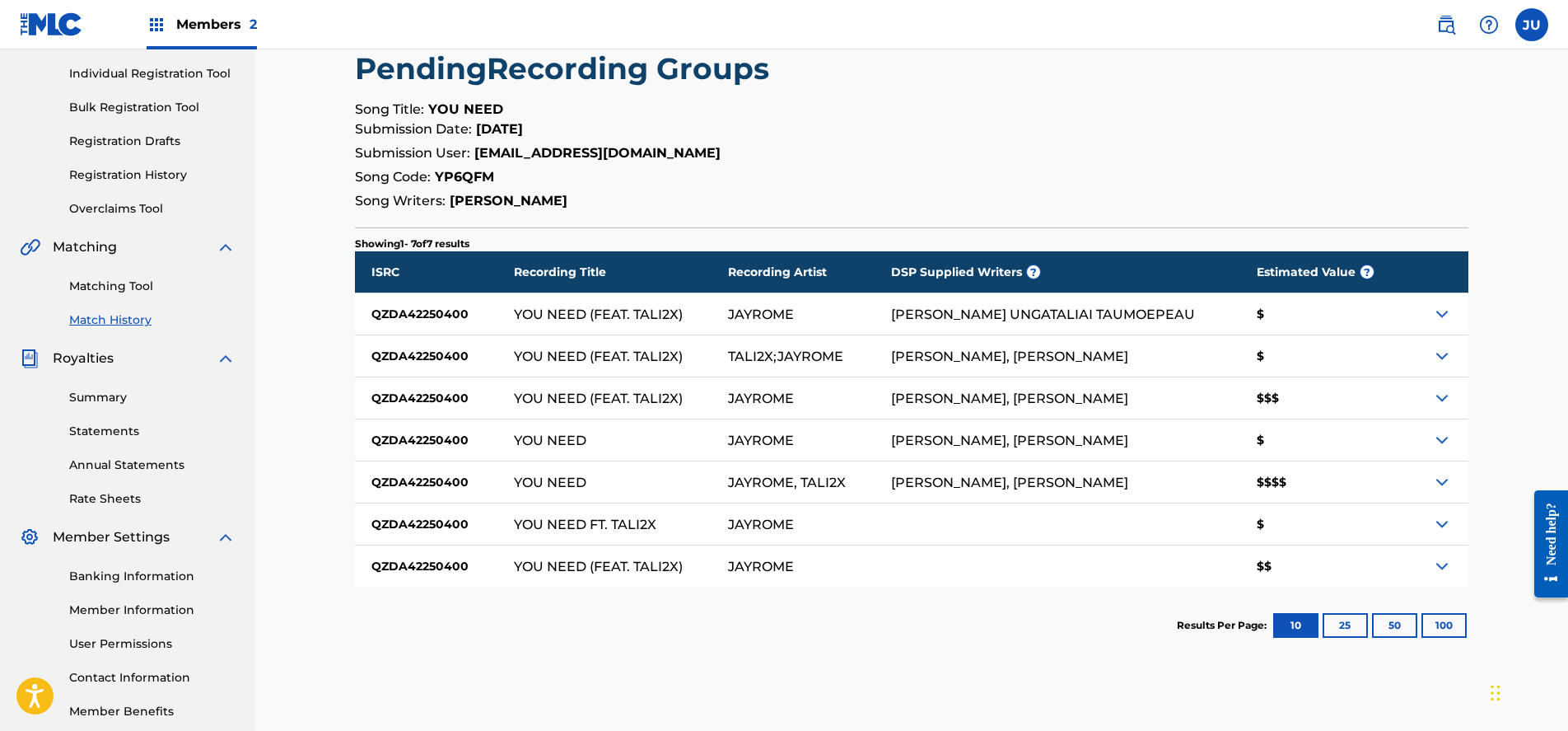
click at [1439, 488] on img at bounding box center [1442, 481] width 20 height 20
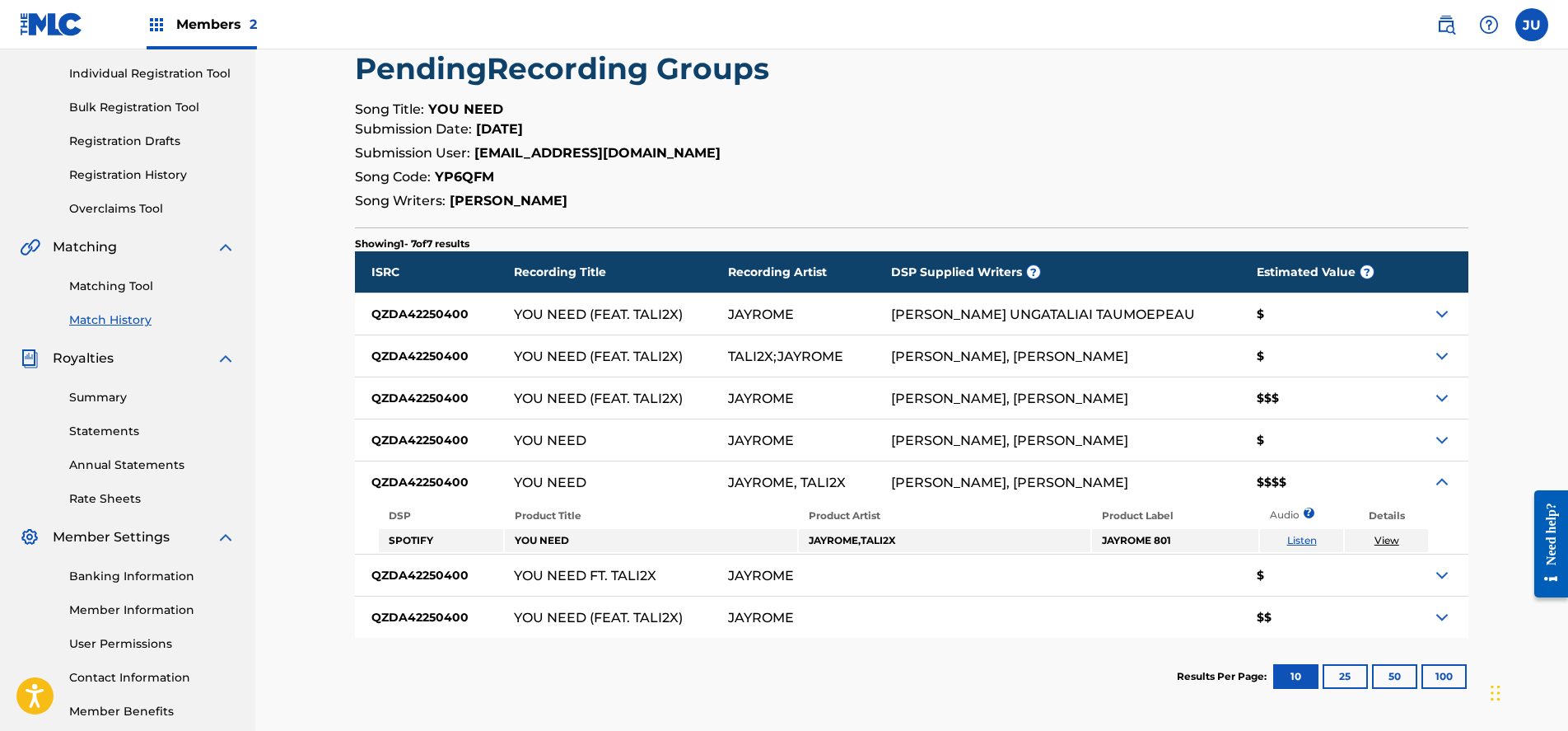
click at [1442, 400] on img at bounding box center [1442, 398] width 20 height 20
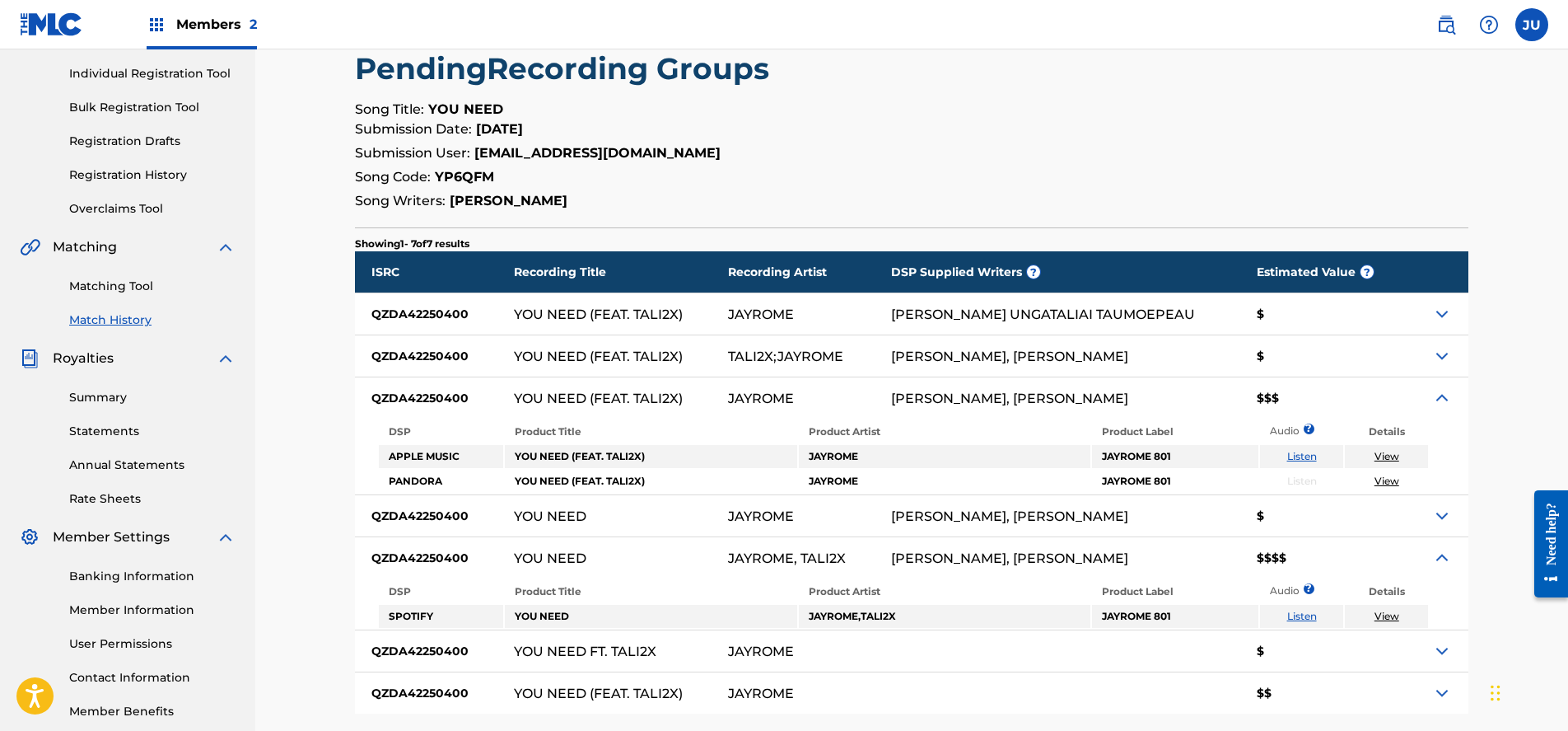
click at [1434, 400] on img at bounding box center [1442, 398] width 20 height 20
